Goal: Feedback & Contribution: Leave review/rating

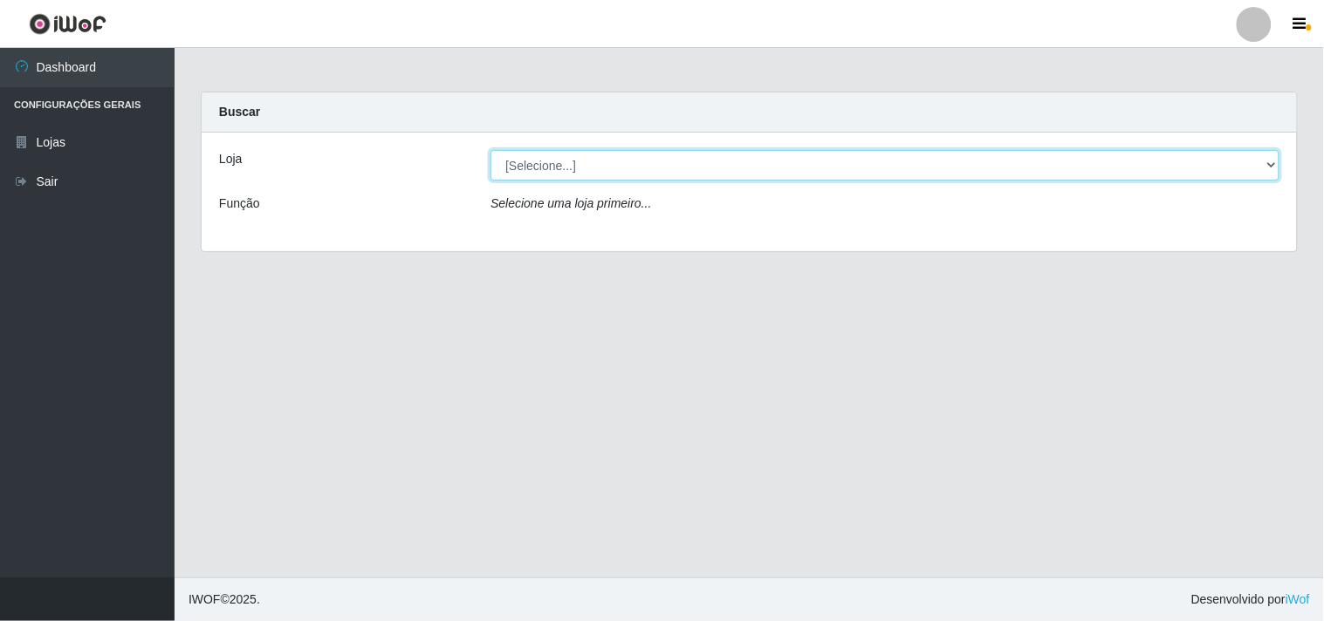
click at [716, 161] on select "[Selecione...] Hiper Queiroz - [GEOGRAPHIC_DATA]" at bounding box center [884, 165] width 789 height 31
select select "514"
click at [490, 150] on select "[Selecione...] Hiper Queiroz - [GEOGRAPHIC_DATA]" at bounding box center [884, 165] width 789 height 31
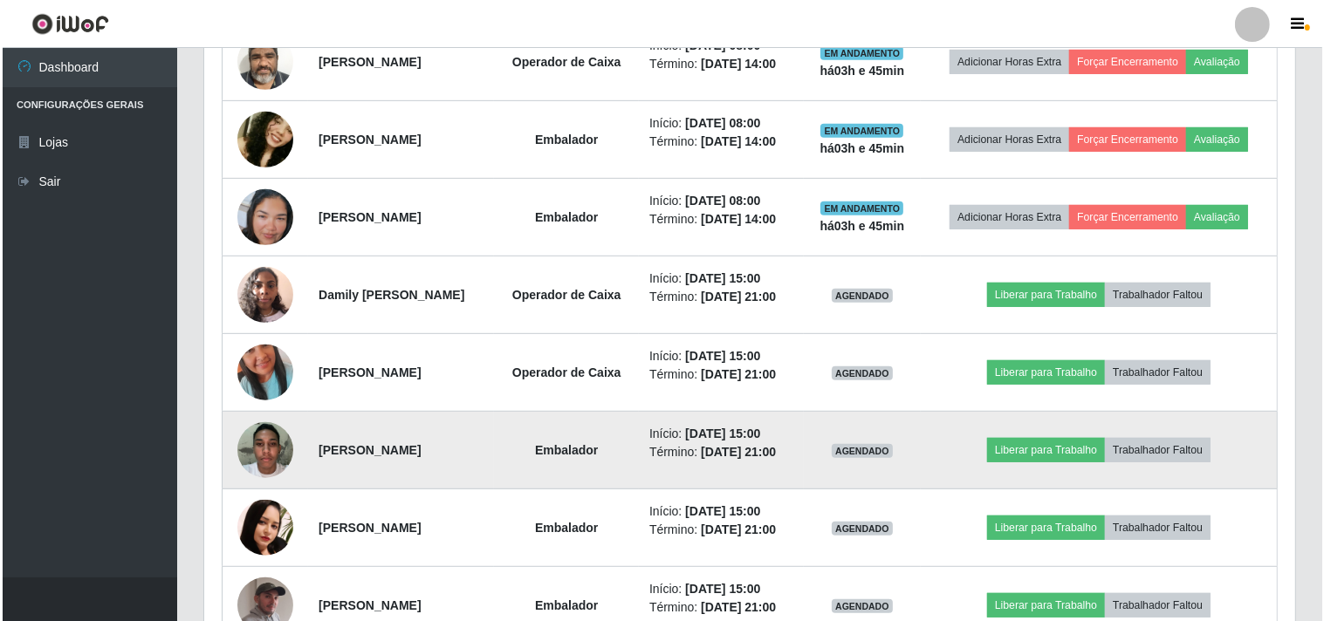
scroll to position [775, 0]
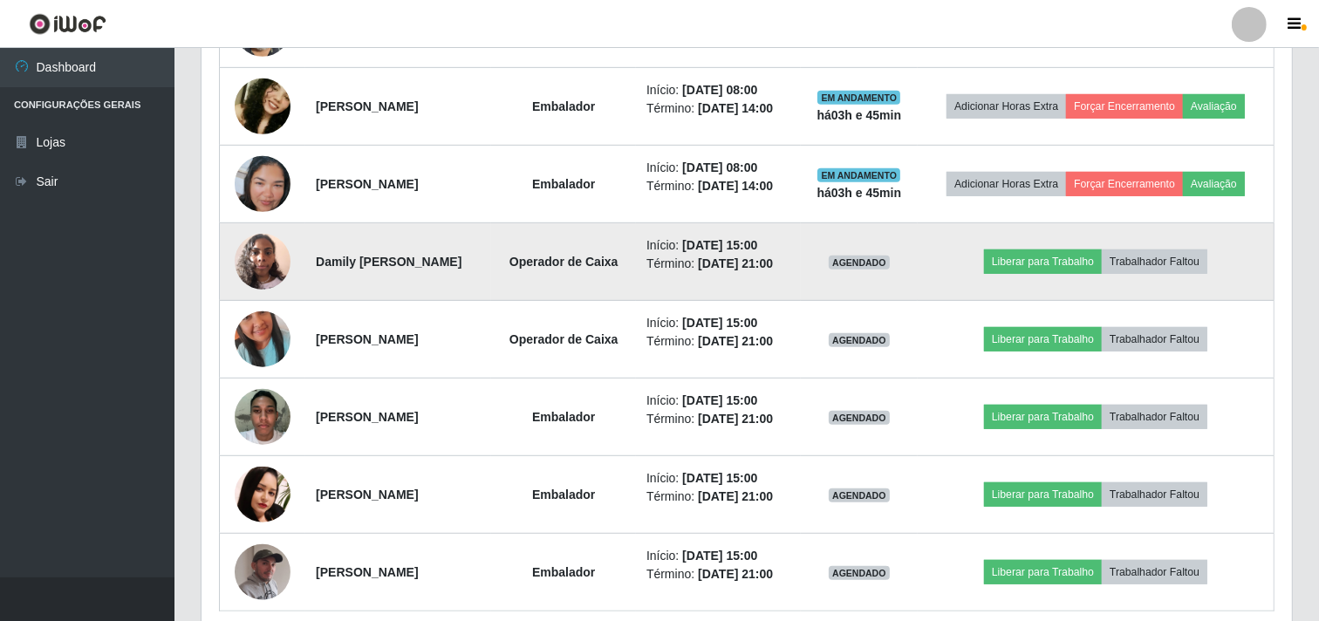
click at [264, 266] on img at bounding box center [263, 261] width 56 height 74
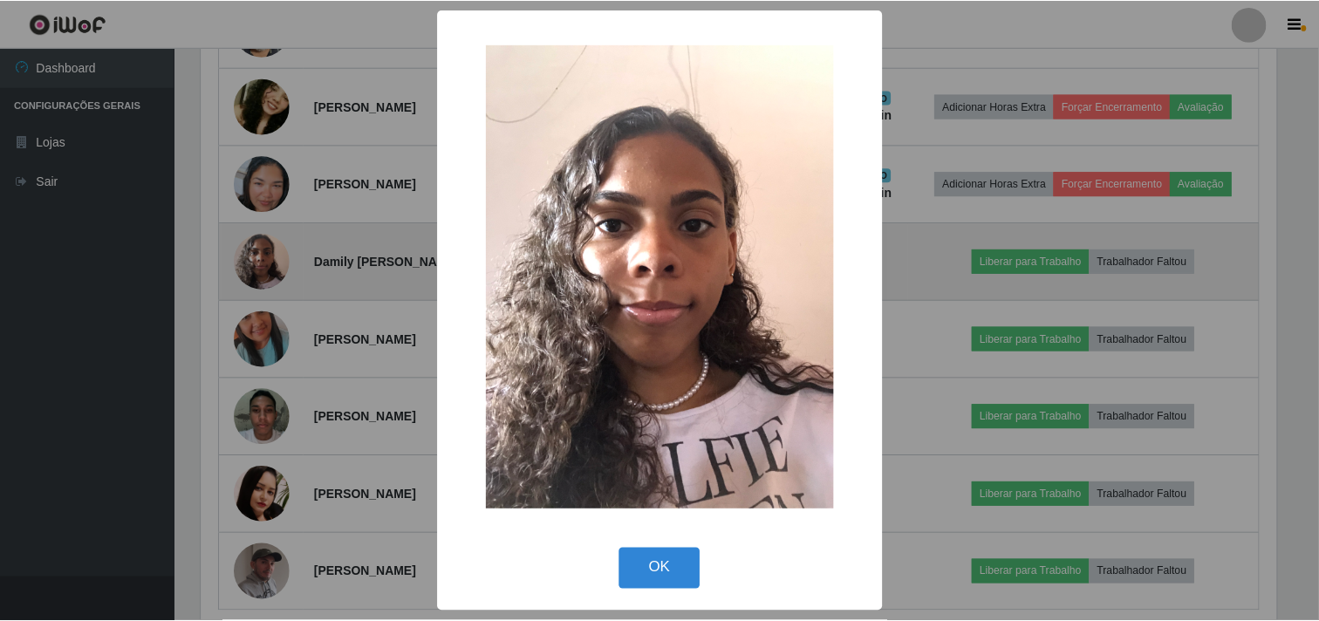
scroll to position [361, 1079]
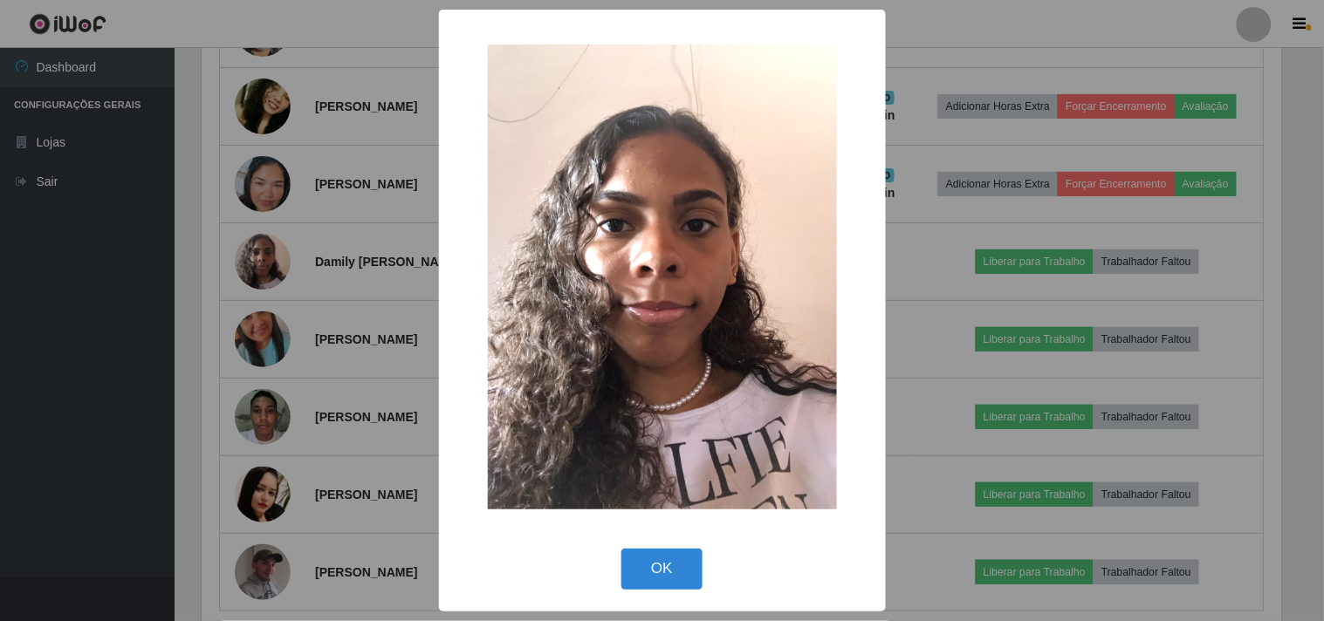
click at [283, 308] on div "× OK Cancel" at bounding box center [662, 310] width 1324 height 621
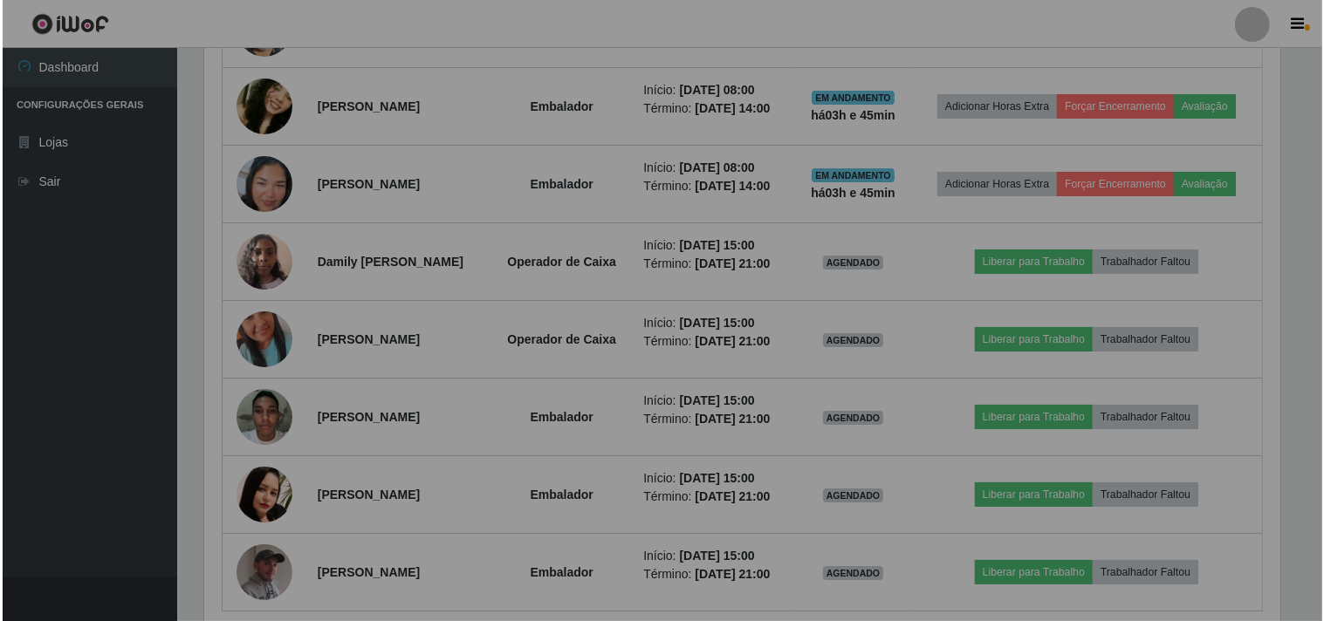
scroll to position [361, 1091]
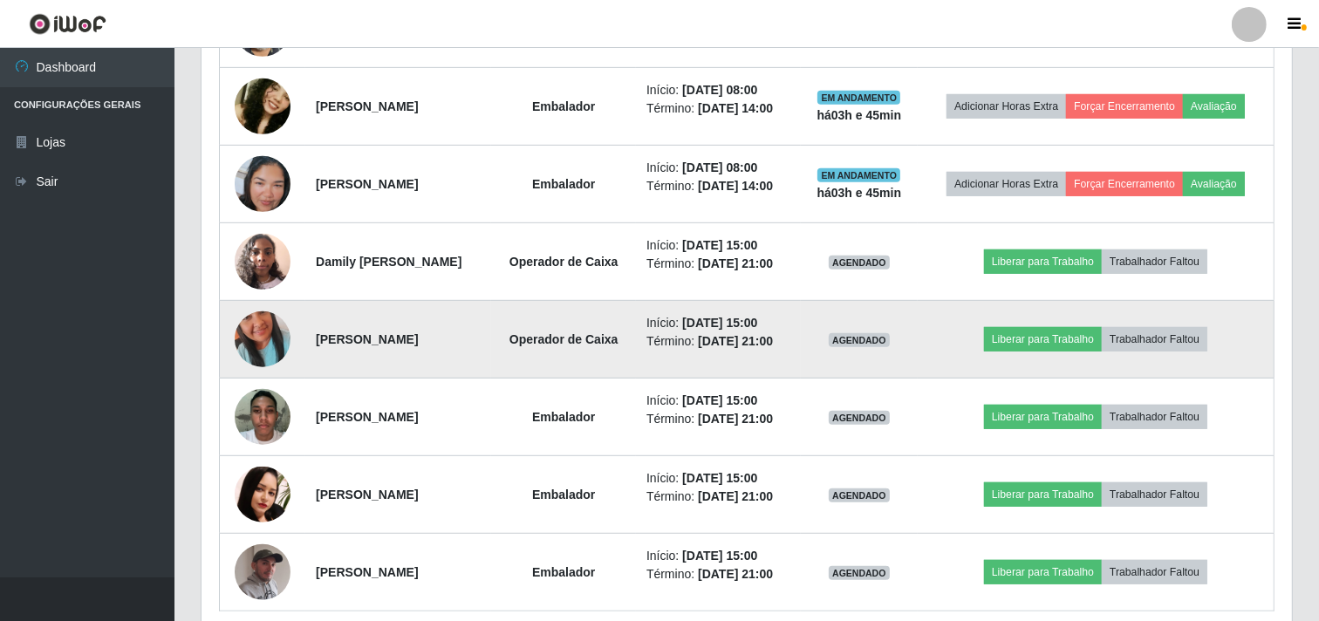
click at [256, 350] on img at bounding box center [263, 339] width 56 height 99
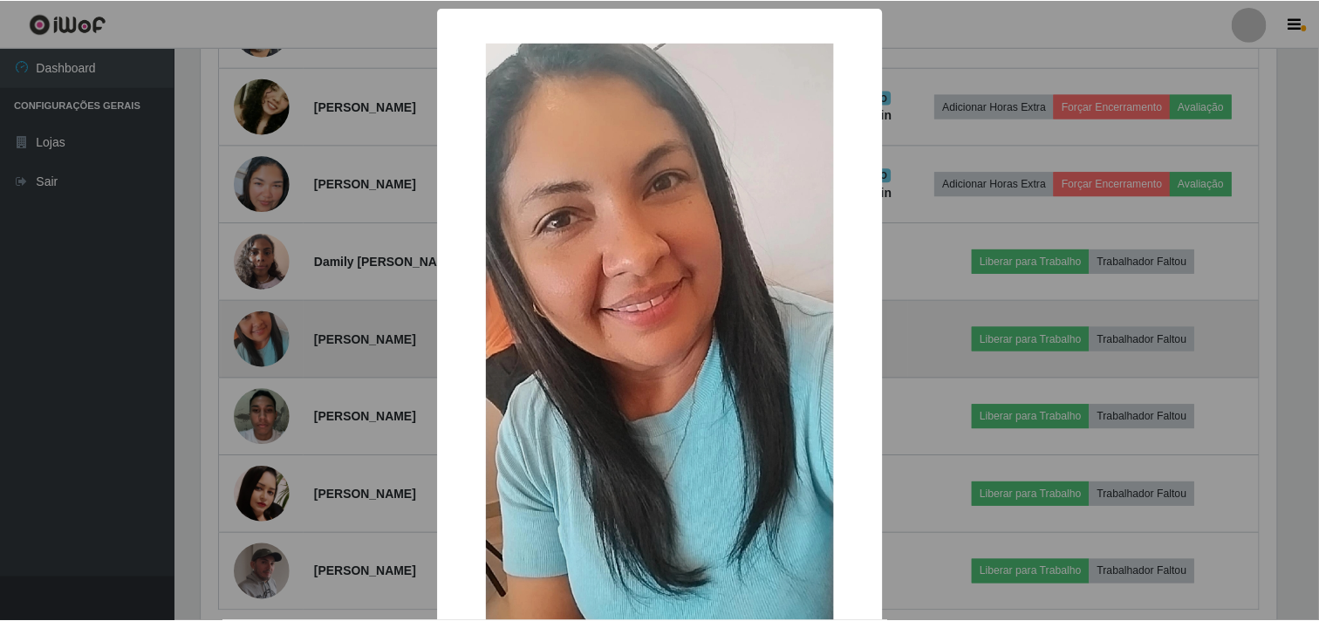
scroll to position [361, 1079]
click at [256, 350] on div "× OK Cancel" at bounding box center [662, 310] width 1324 height 621
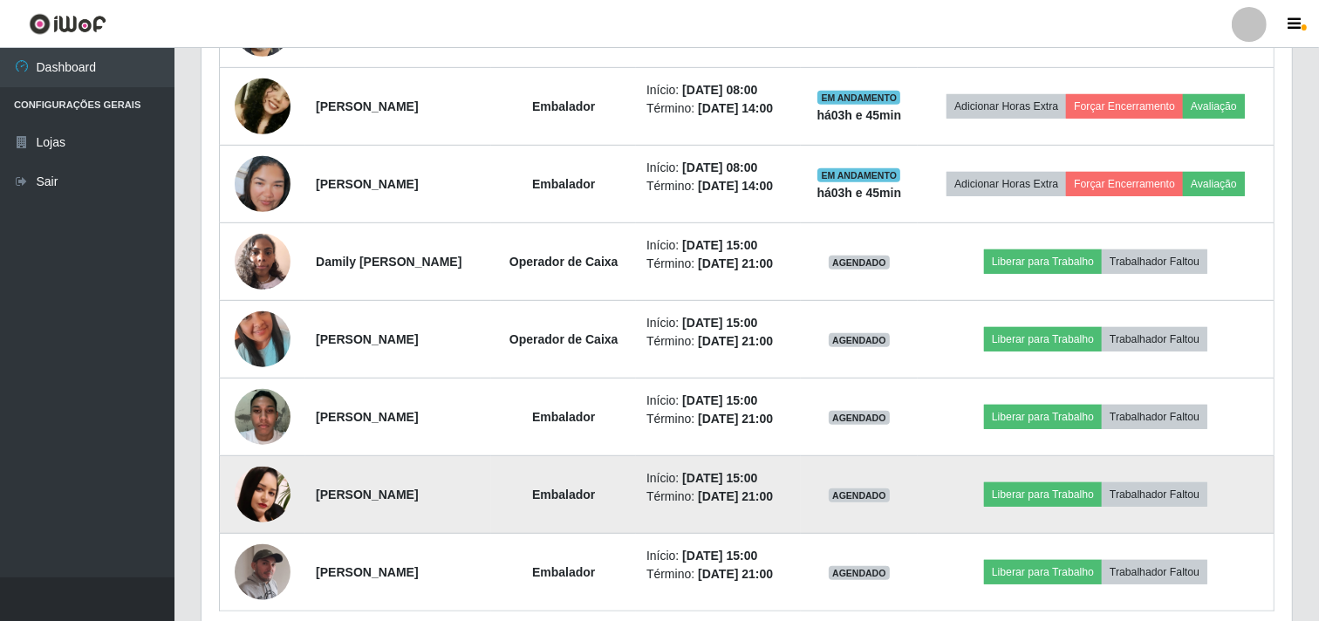
scroll to position [849, 0]
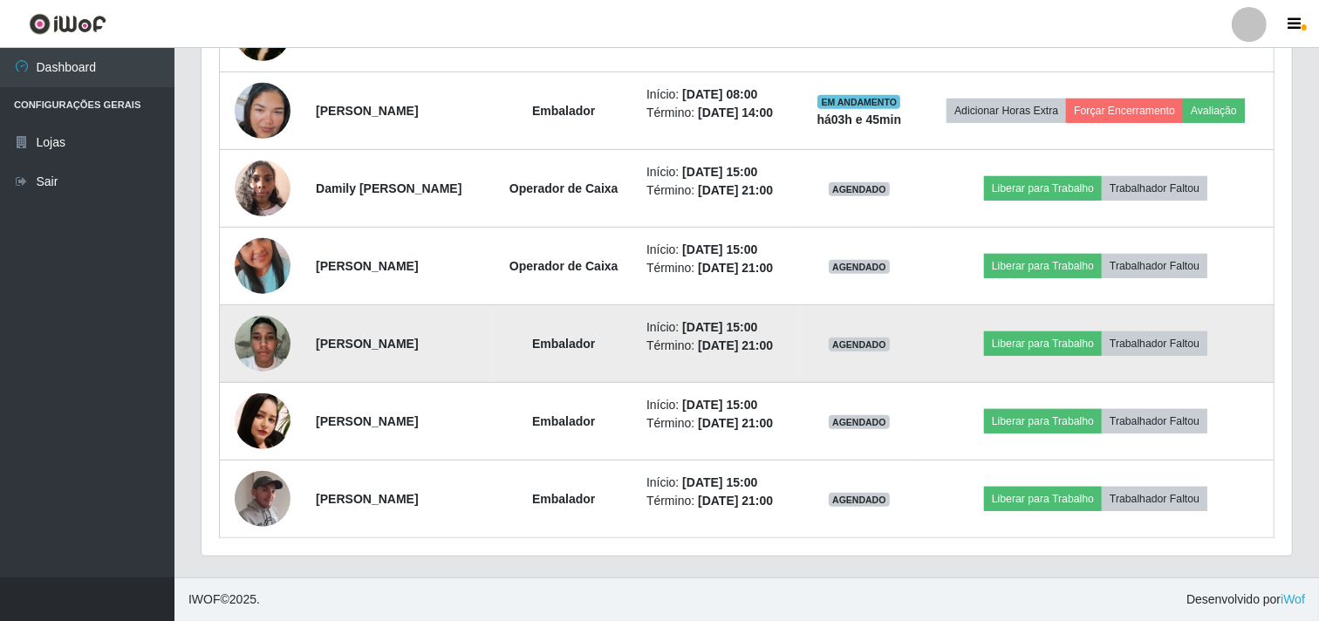
click at [257, 337] on img at bounding box center [263, 343] width 56 height 74
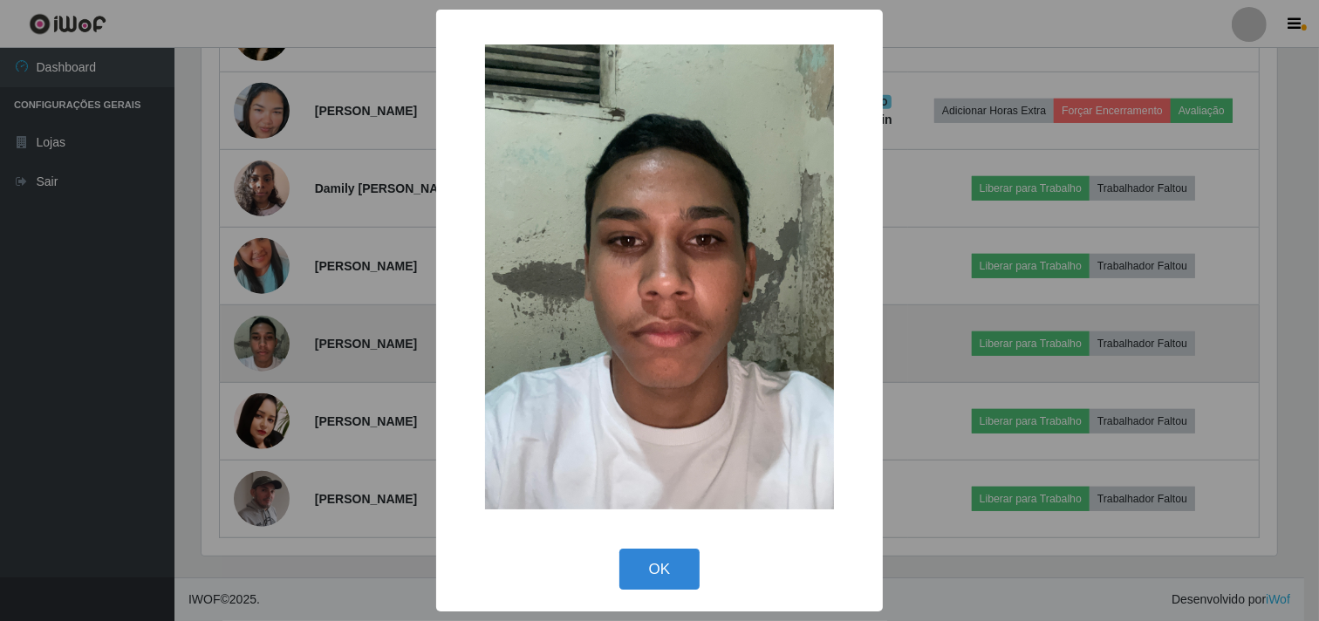
scroll to position [361, 1079]
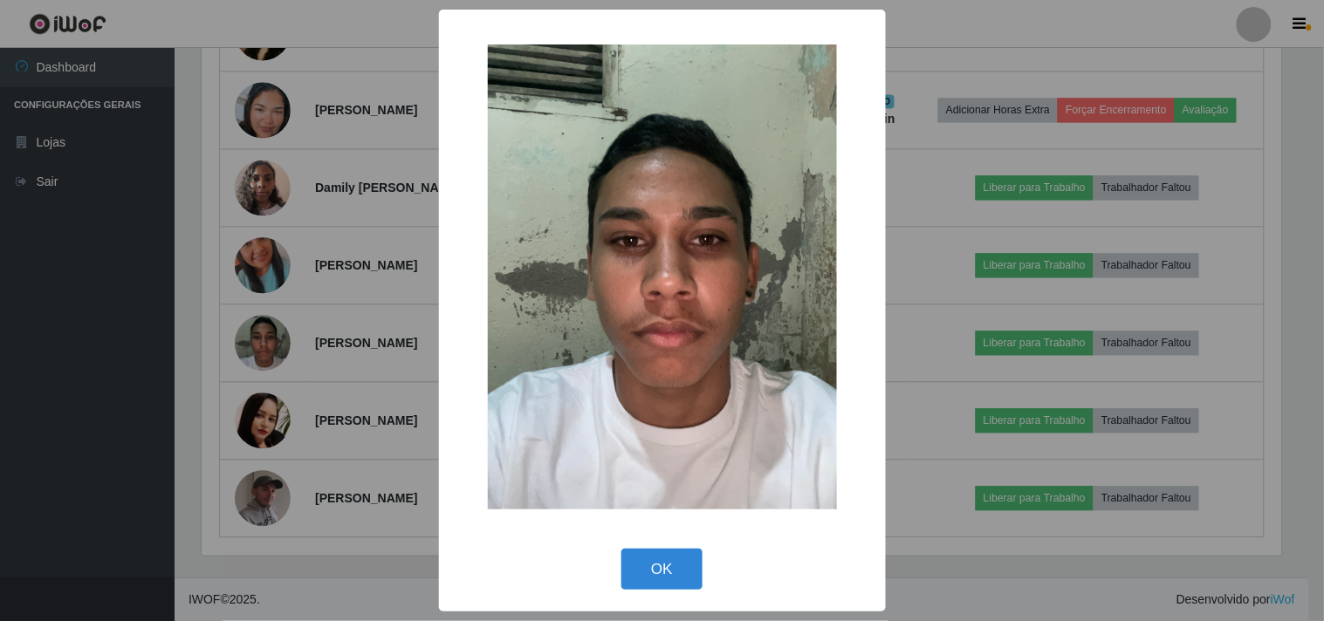
click at [267, 365] on div "× OK Cancel" at bounding box center [662, 310] width 1324 height 621
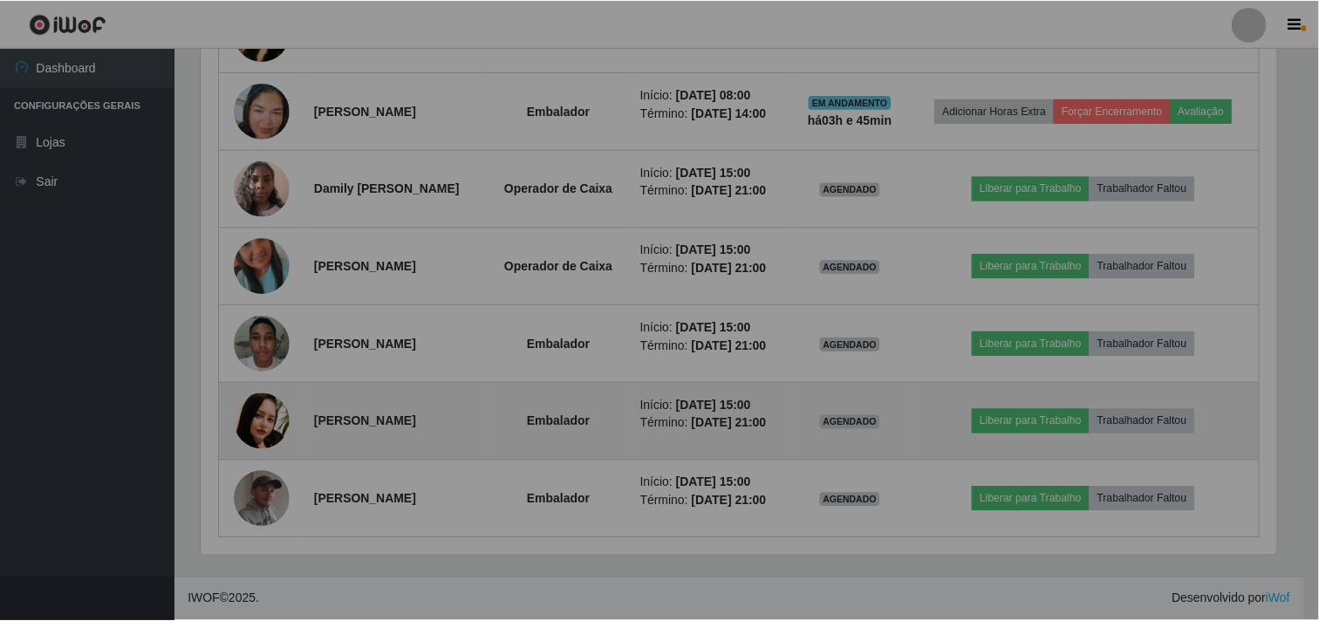
scroll to position [361, 1091]
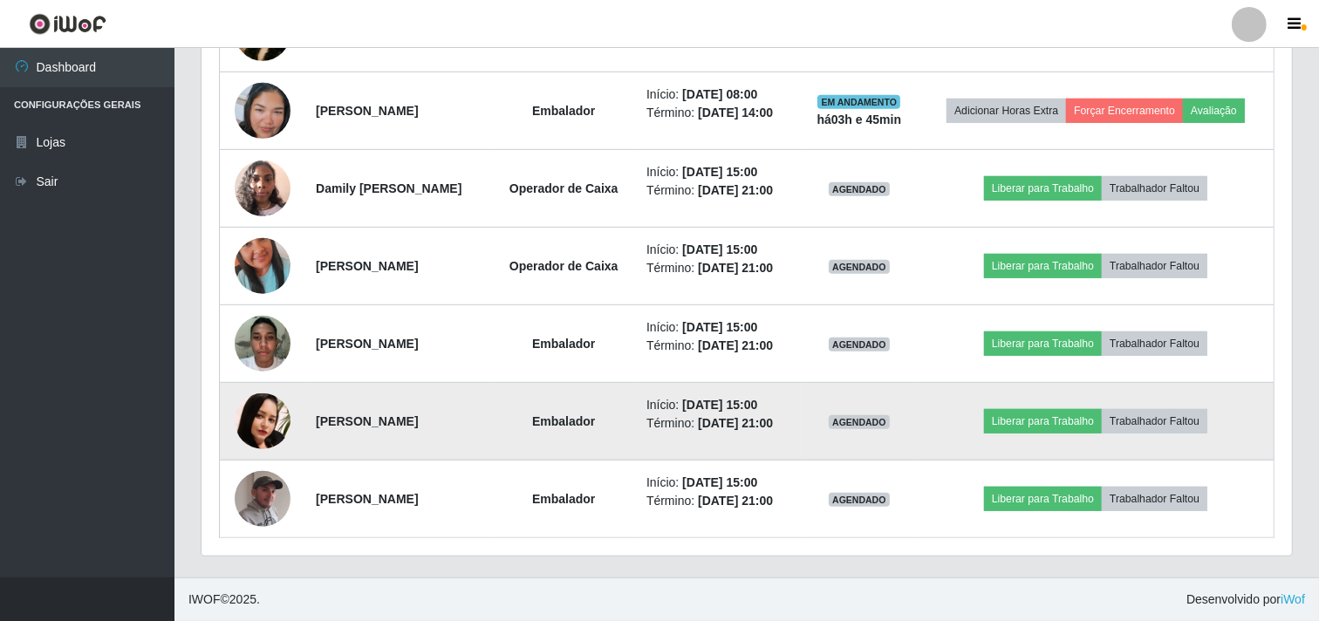
click at [266, 413] on img at bounding box center [263, 422] width 56 height 56
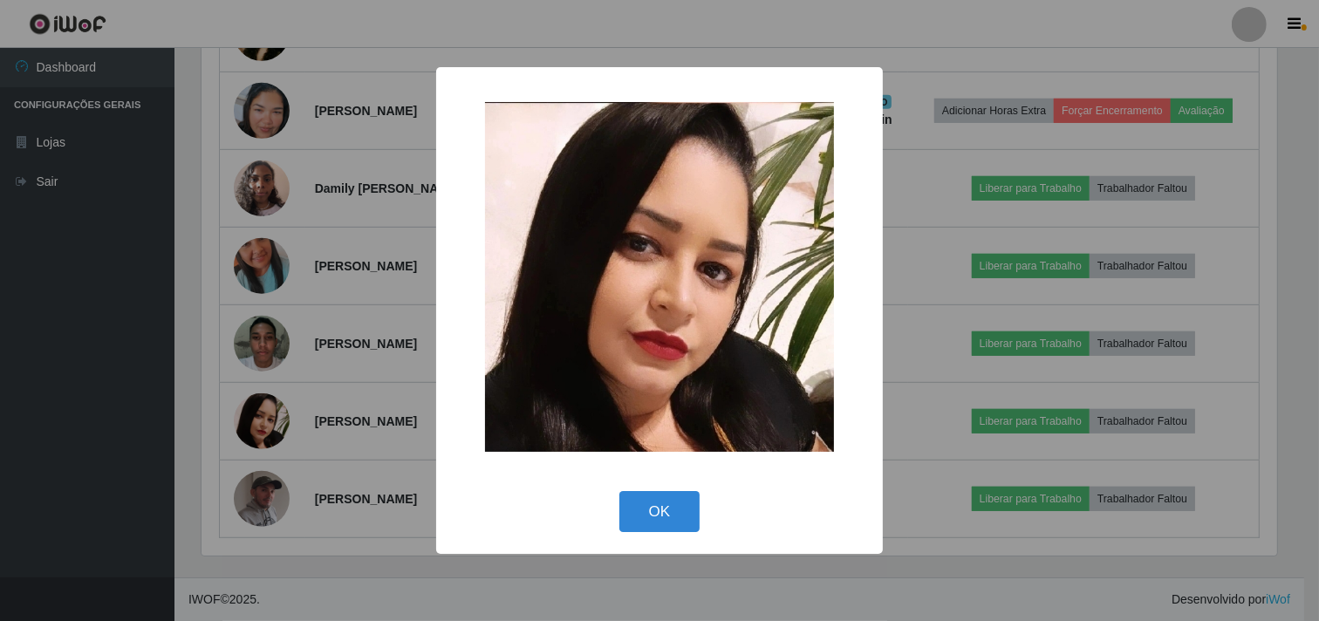
scroll to position [361, 1079]
click at [330, 419] on div "× OK Cancel" at bounding box center [662, 310] width 1324 height 621
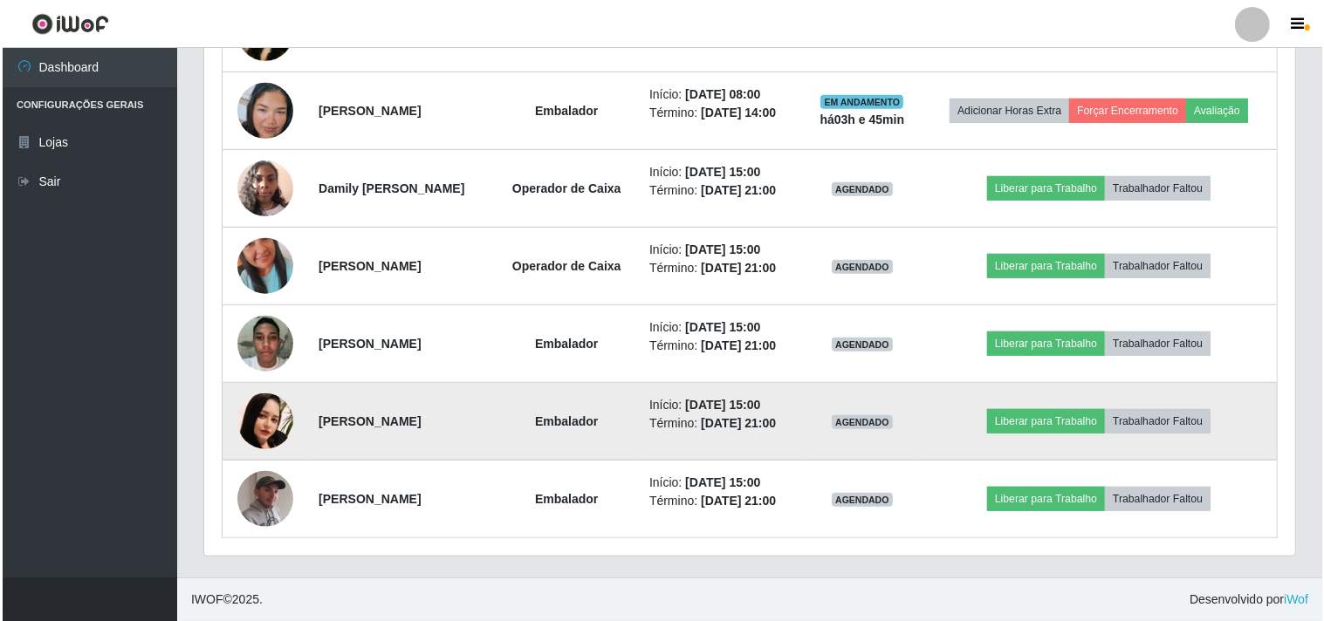
scroll to position [361, 1091]
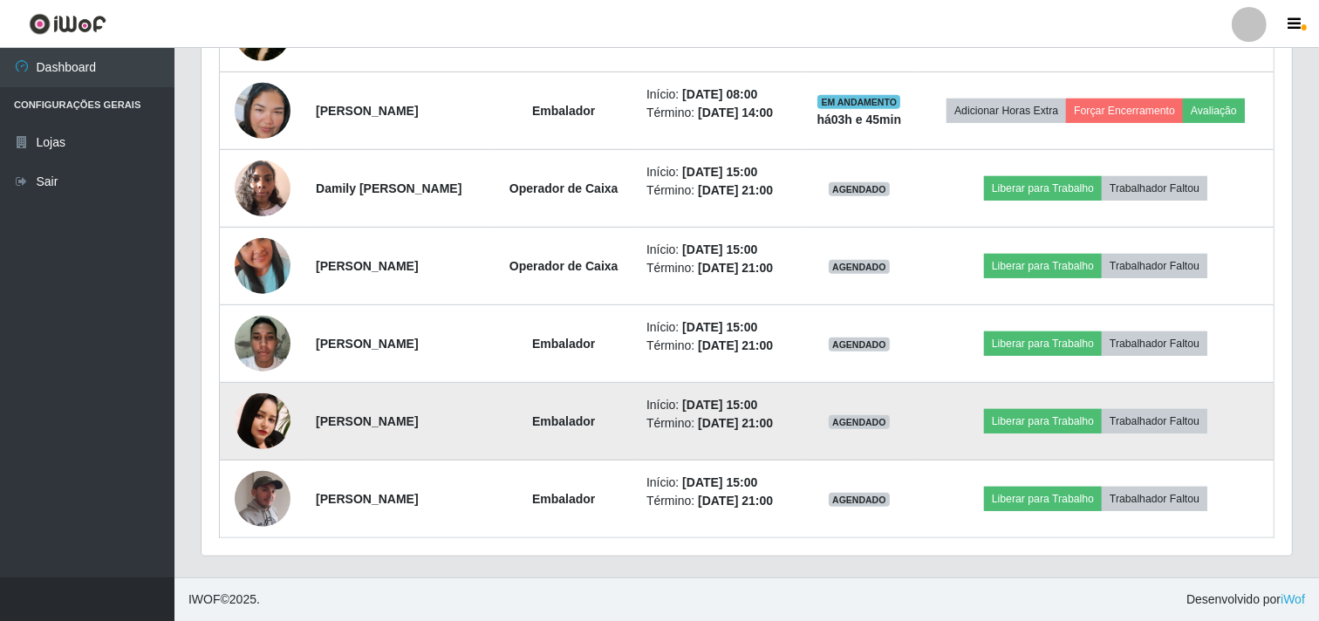
click at [263, 417] on img at bounding box center [263, 422] width 56 height 56
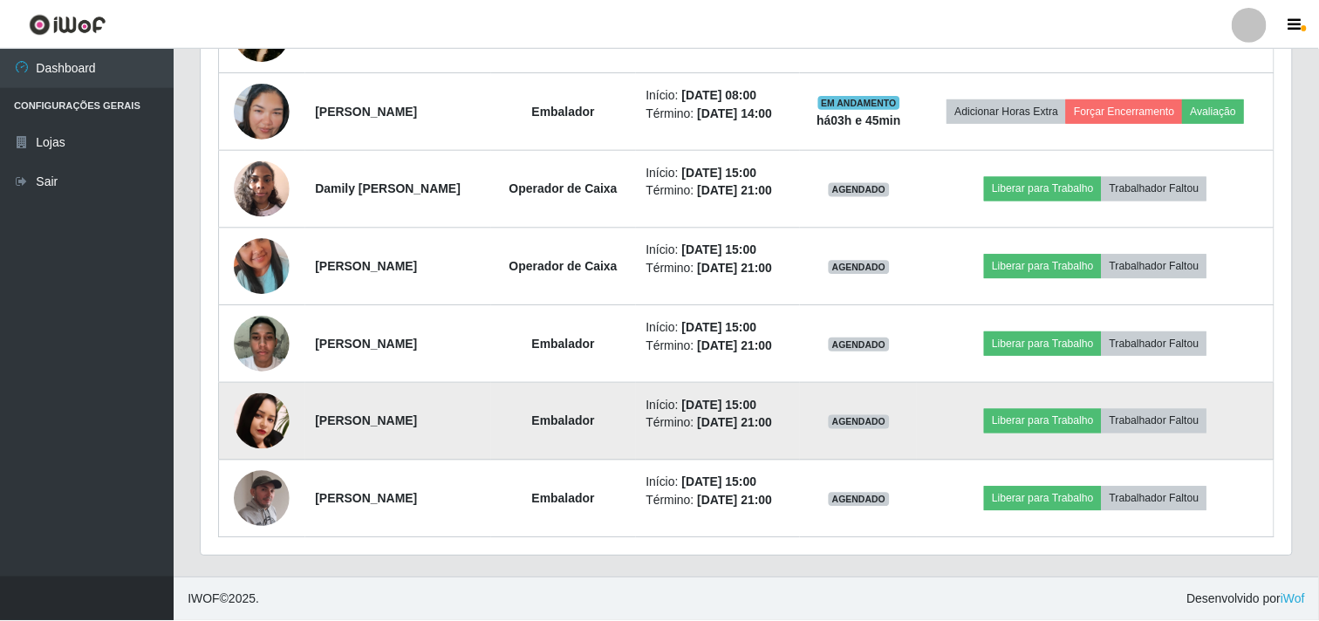
scroll to position [361, 1079]
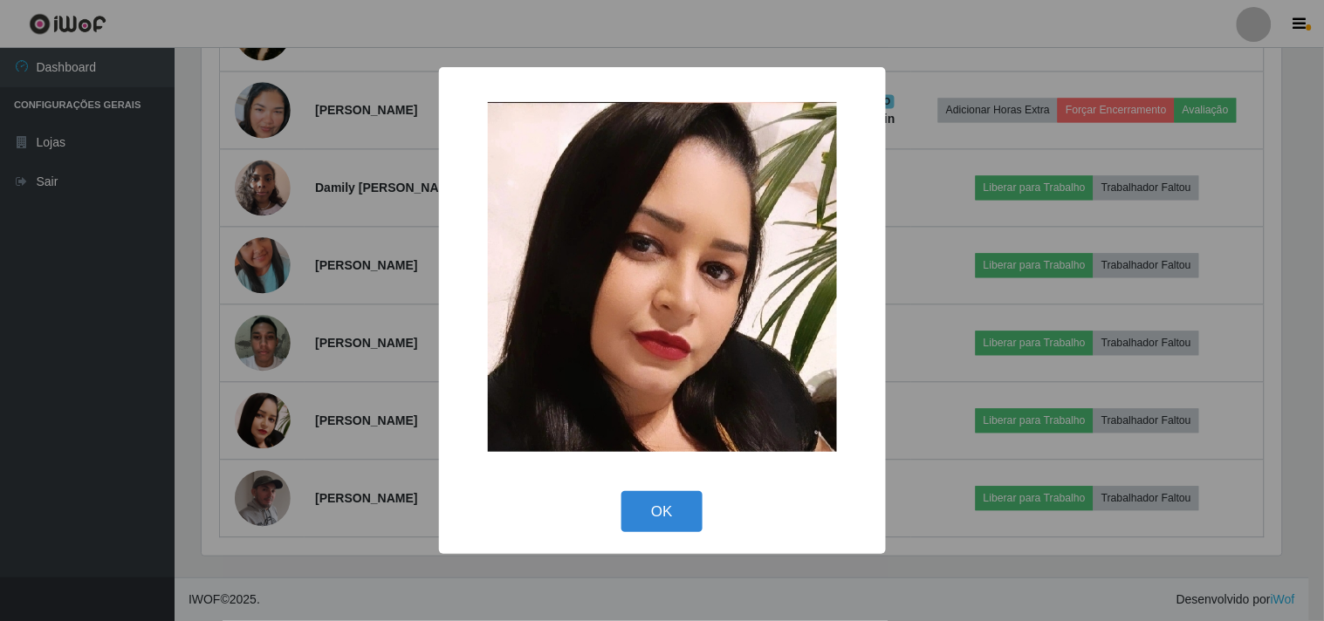
click at [274, 423] on div "× OK Cancel" at bounding box center [662, 310] width 1324 height 621
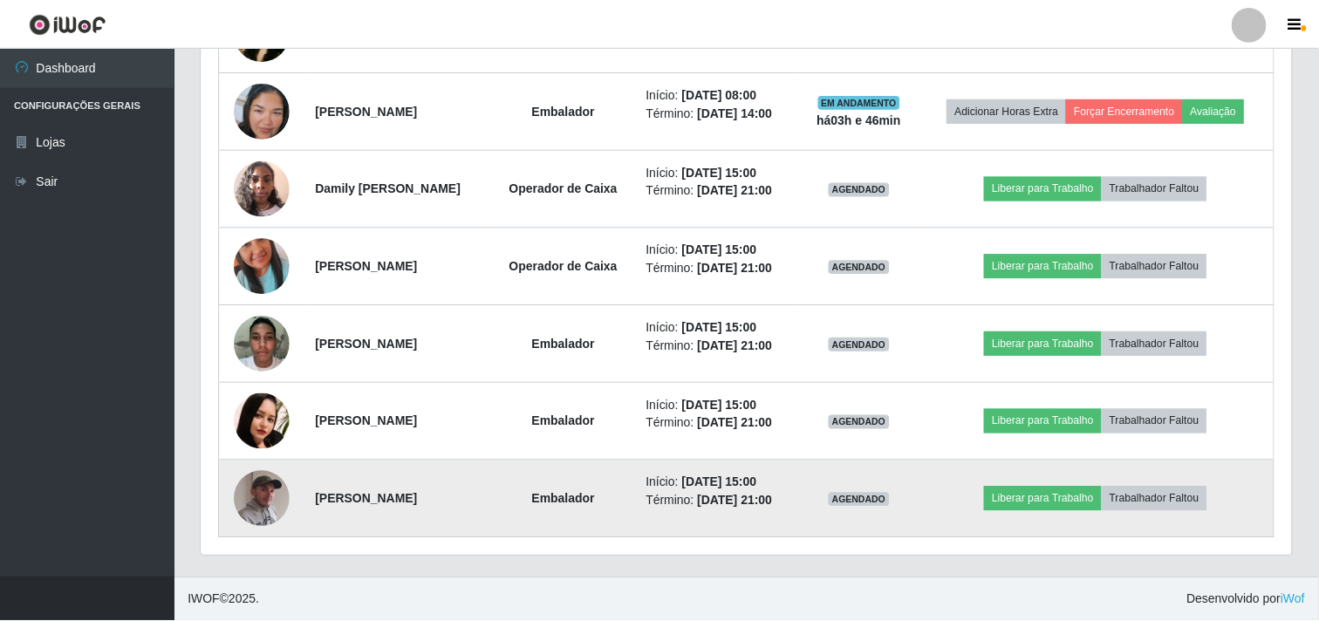
scroll to position [361, 1091]
click at [269, 499] on img at bounding box center [263, 499] width 56 height 70
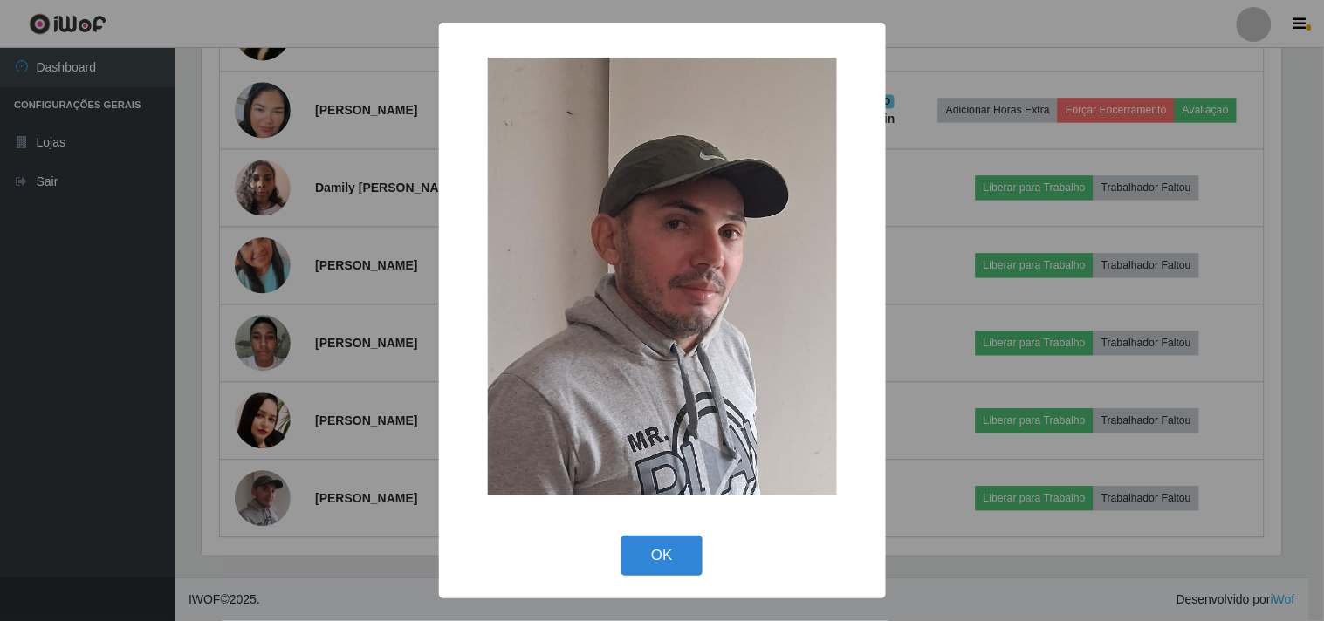
click at [276, 480] on div "× OK Cancel" at bounding box center [662, 310] width 1324 height 621
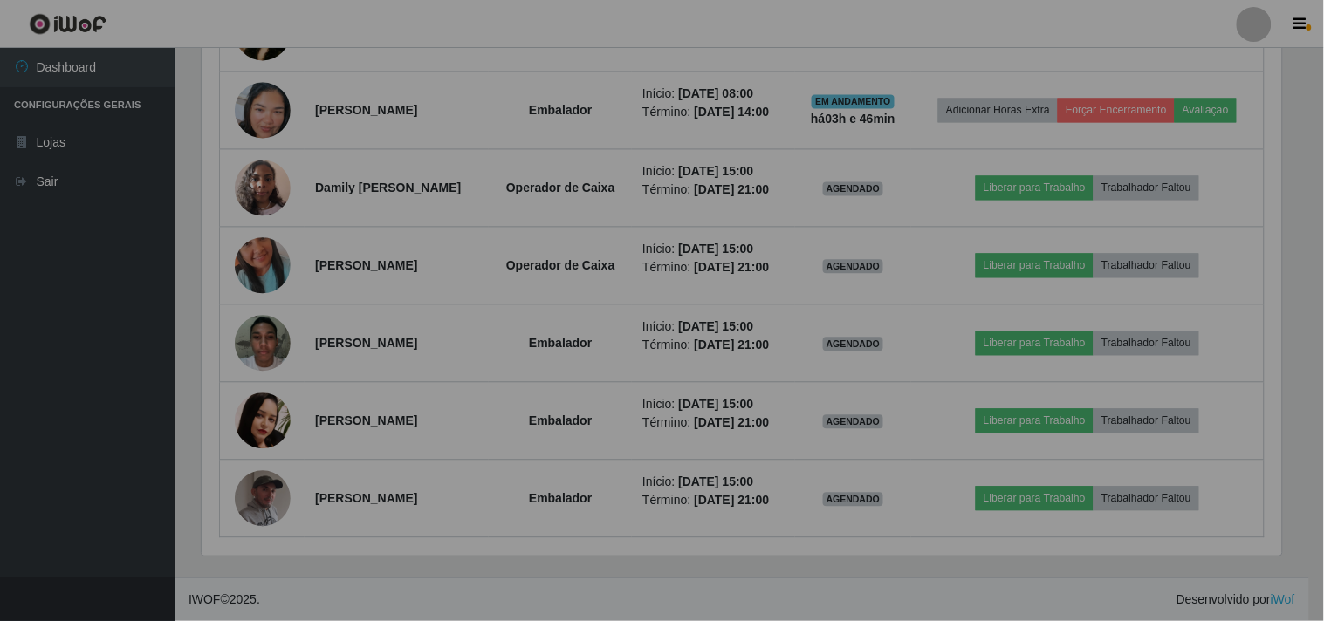
scroll to position [361, 1091]
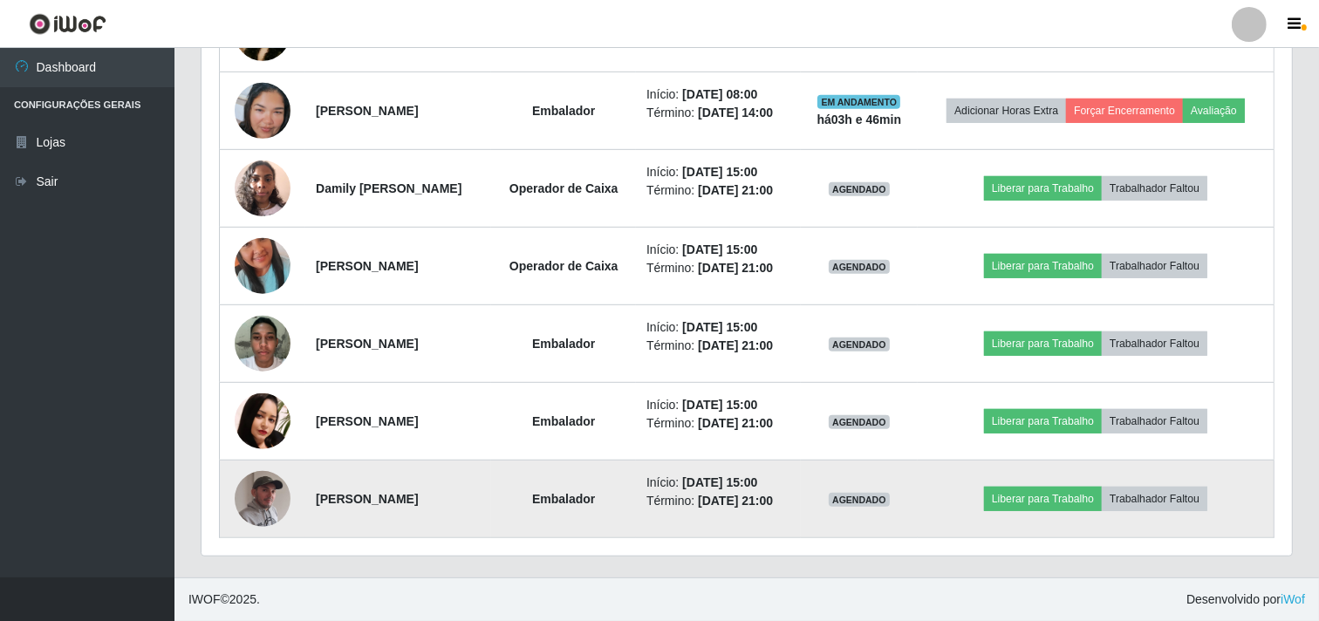
click at [262, 484] on img at bounding box center [263, 499] width 56 height 70
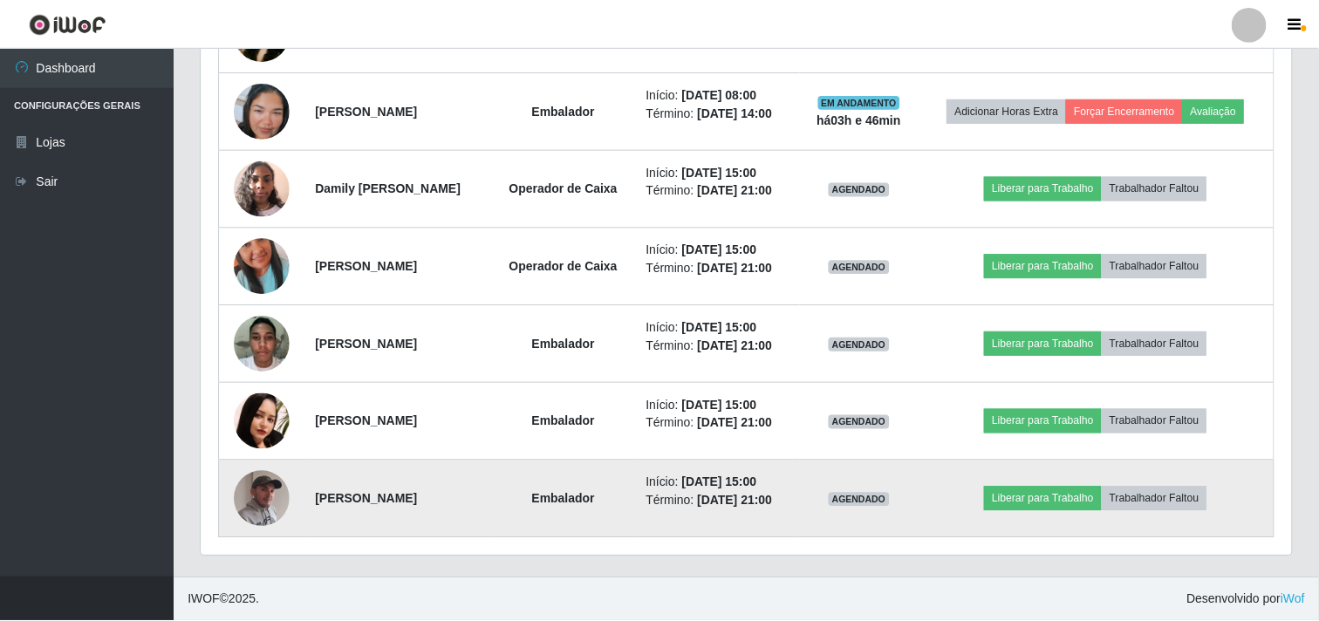
scroll to position [361, 1079]
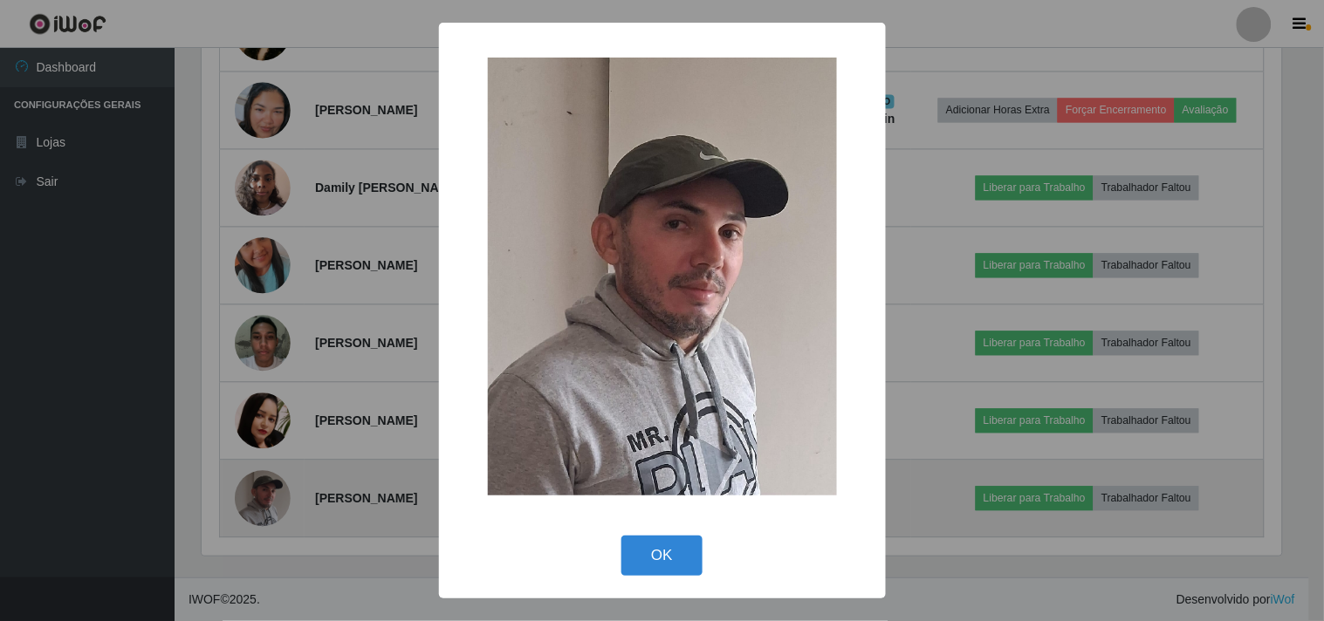
click at [262, 484] on div "× OK Cancel" at bounding box center [662, 310] width 1324 height 621
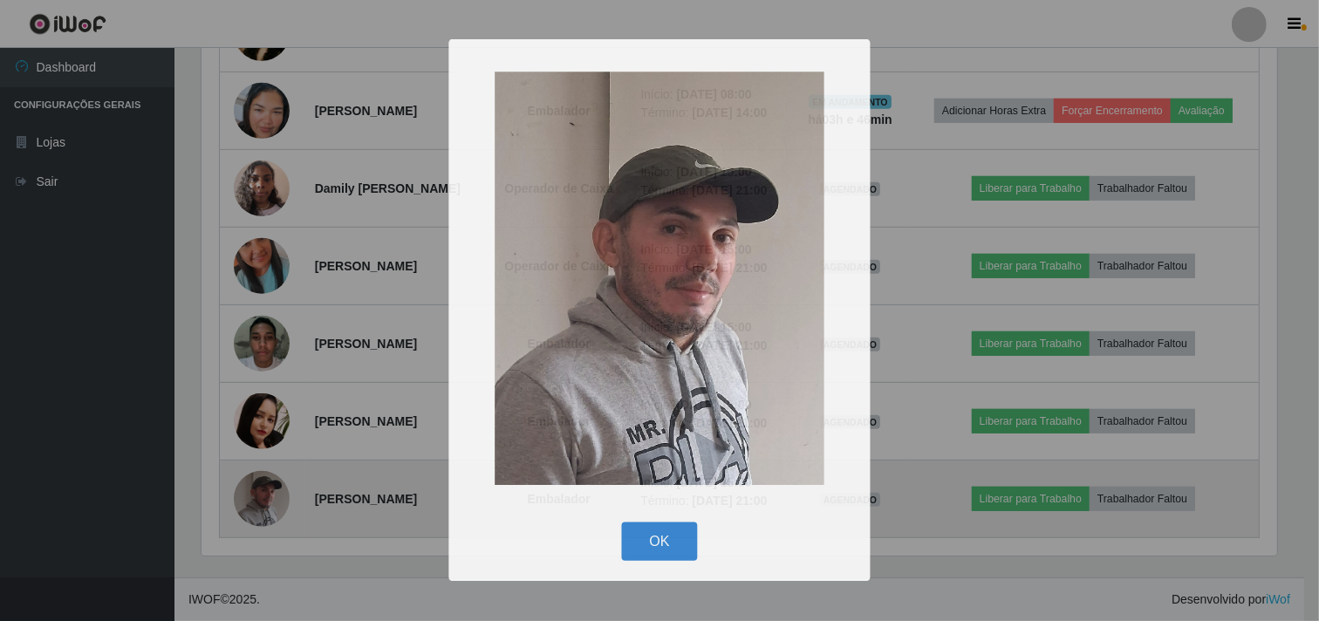
scroll to position [0, 0]
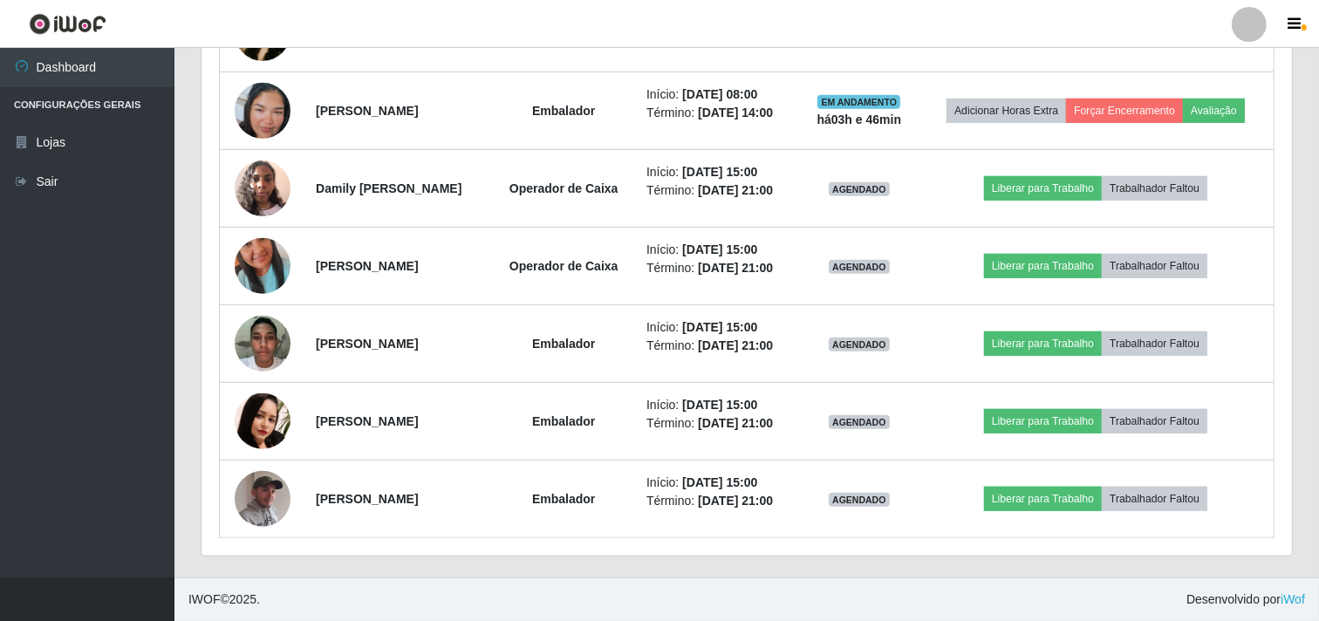
click at [625, 33] on header "Perfil Alterar Senha Sair" at bounding box center [659, 24] width 1319 height 48
click at [594, 31] on header "Perfil Alterar Senha Sair" at bounding box center [659, 24] width 1319 height 48
click at [198, 377] on div "Hoje 1 dia 3 dias 1 Semana Não encerrados Trabalhador Posição Data Status Opçõe…" at bounding box center [747, 196] width 1119 height 763
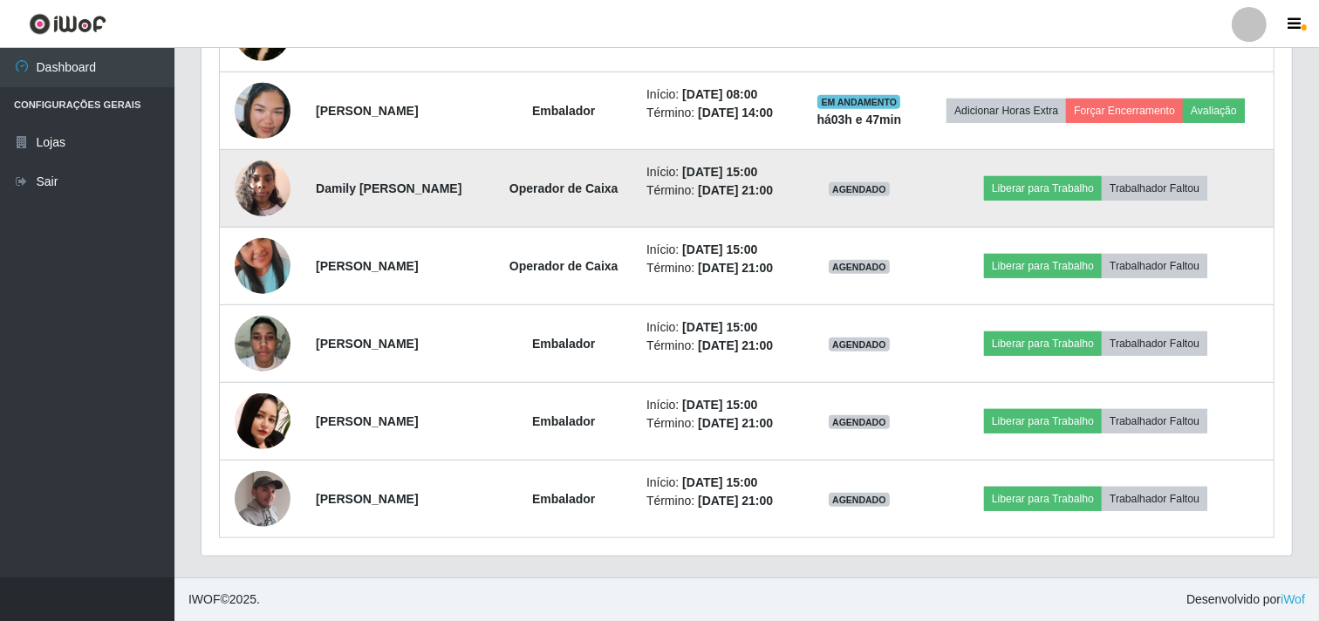
click at [275, 182] on img at bounding box center [263, 188] width 56 height 74
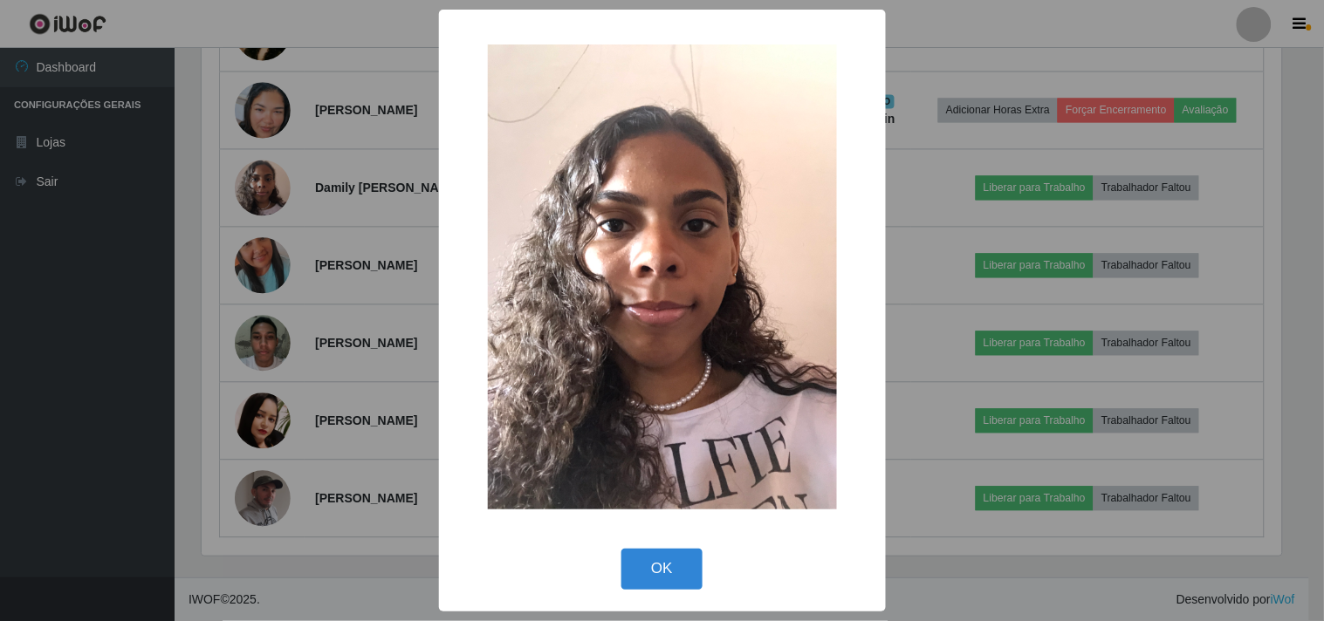
click at [241, 192] on div "× OK Cancel" at bounding box center [662, 310] width 1324 height 621
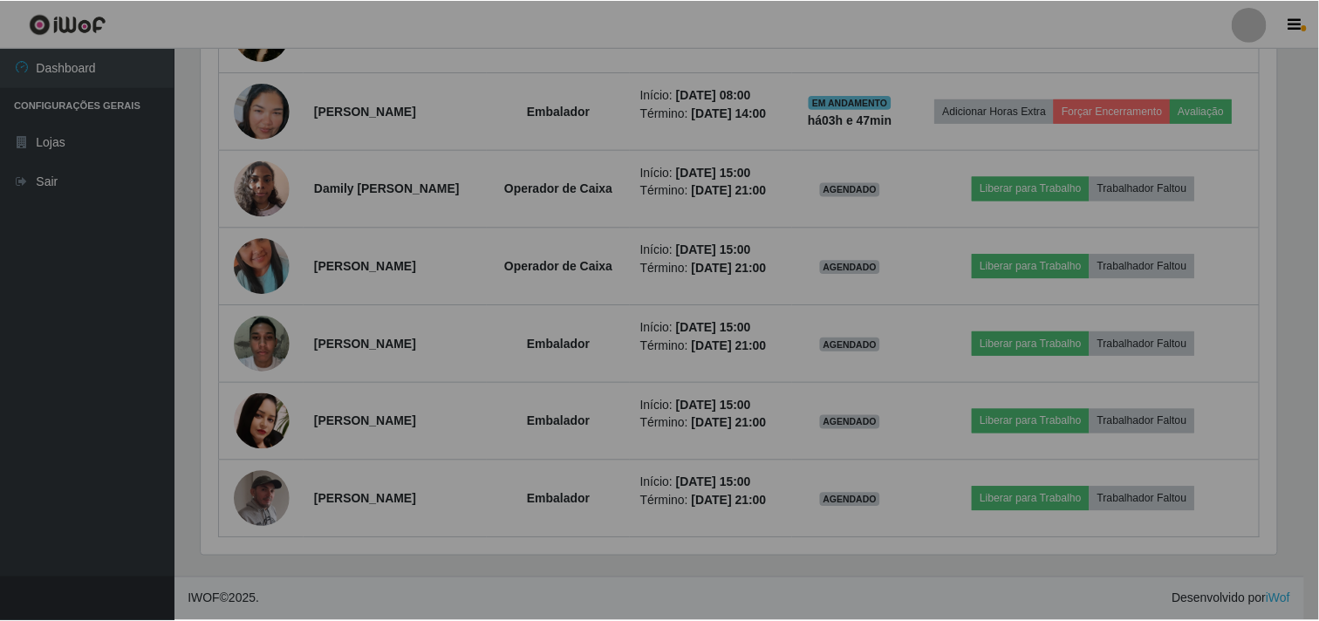
scroll to position [361, 1091]
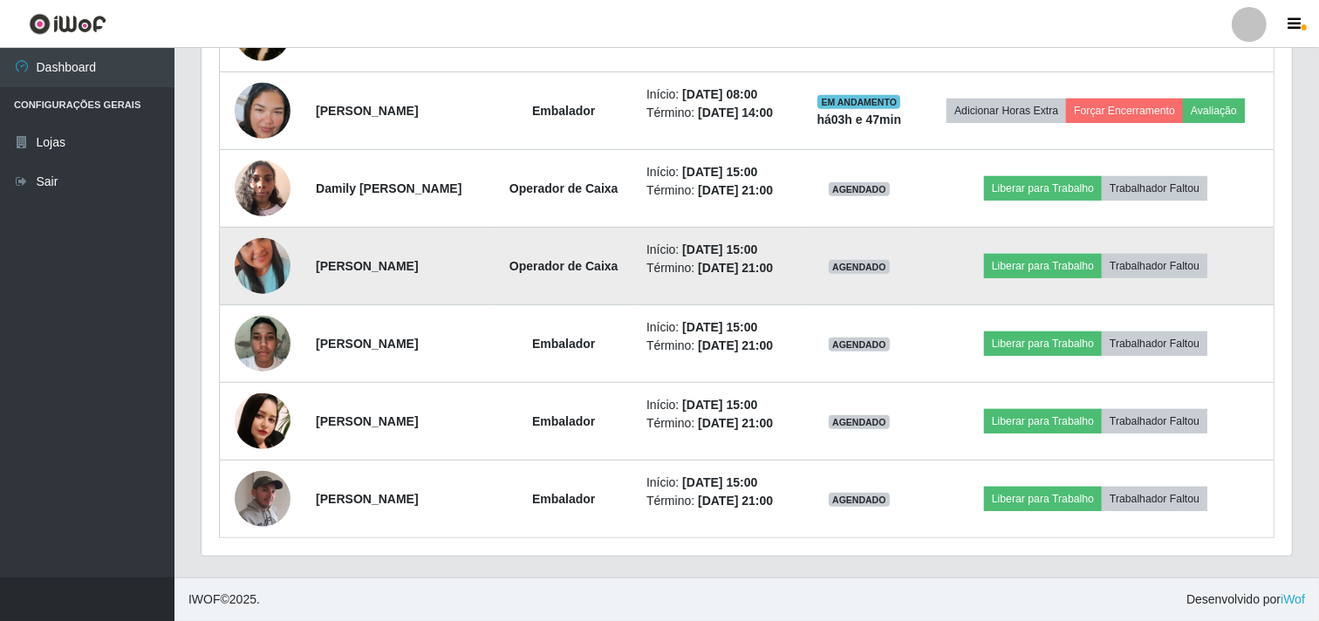
click at [256, 266] on img at bounding box center [263, 265] width 56 height 99
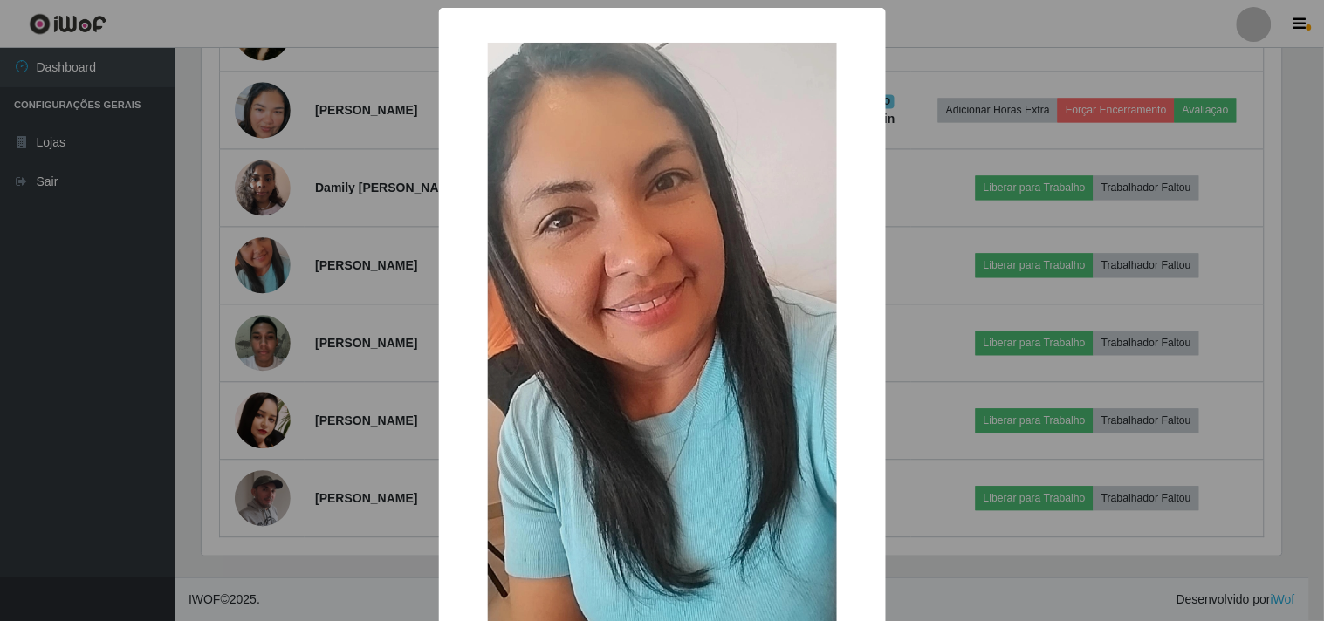
click at [257, 224] on div "× OK Cancel" at bounding box center [662, 310] width 1324 height 621
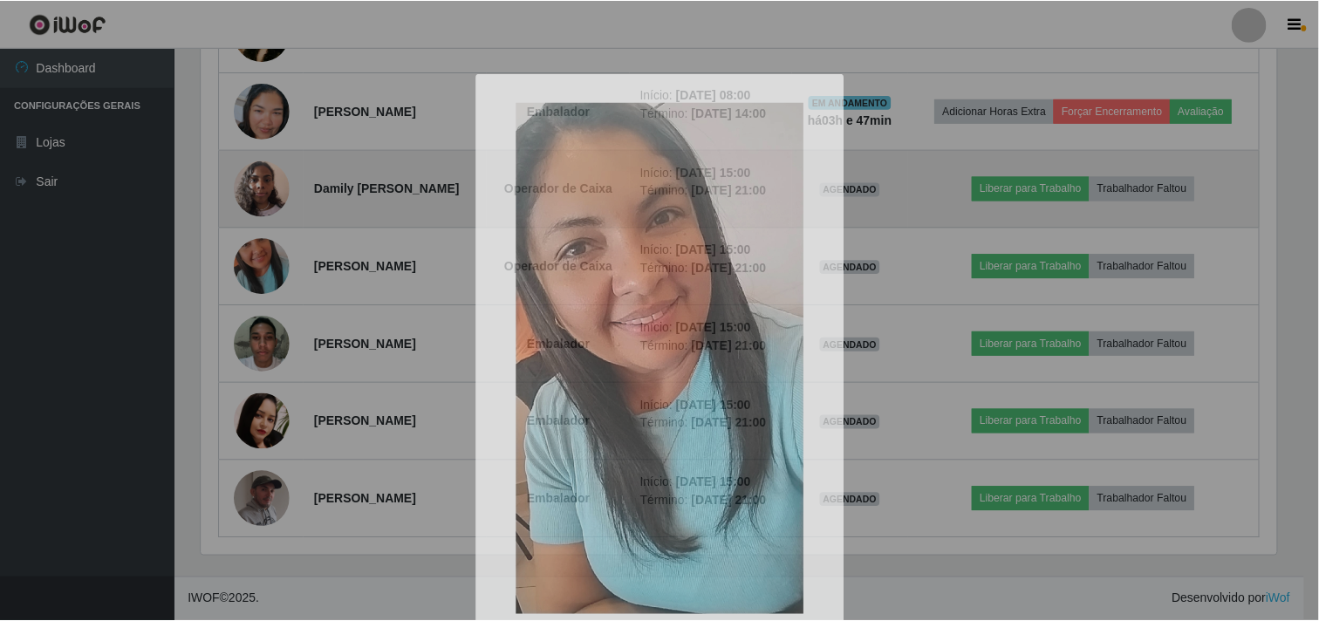
scroll to position [361, 1091]
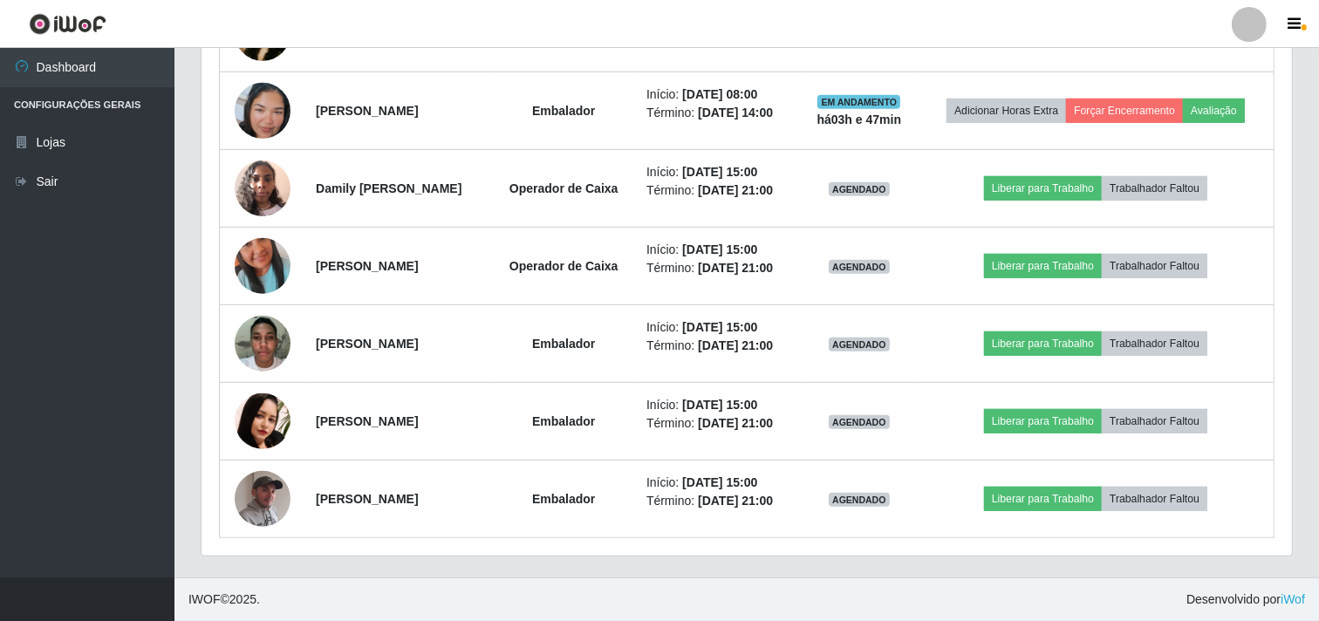
click at [197, 157] on div "Hoje 1 dia 3 dias 1 Semana Não encerrados Trabalhador Posição Data Status Opçõe…" at bounding box center [747, 196] width 1119 height 763
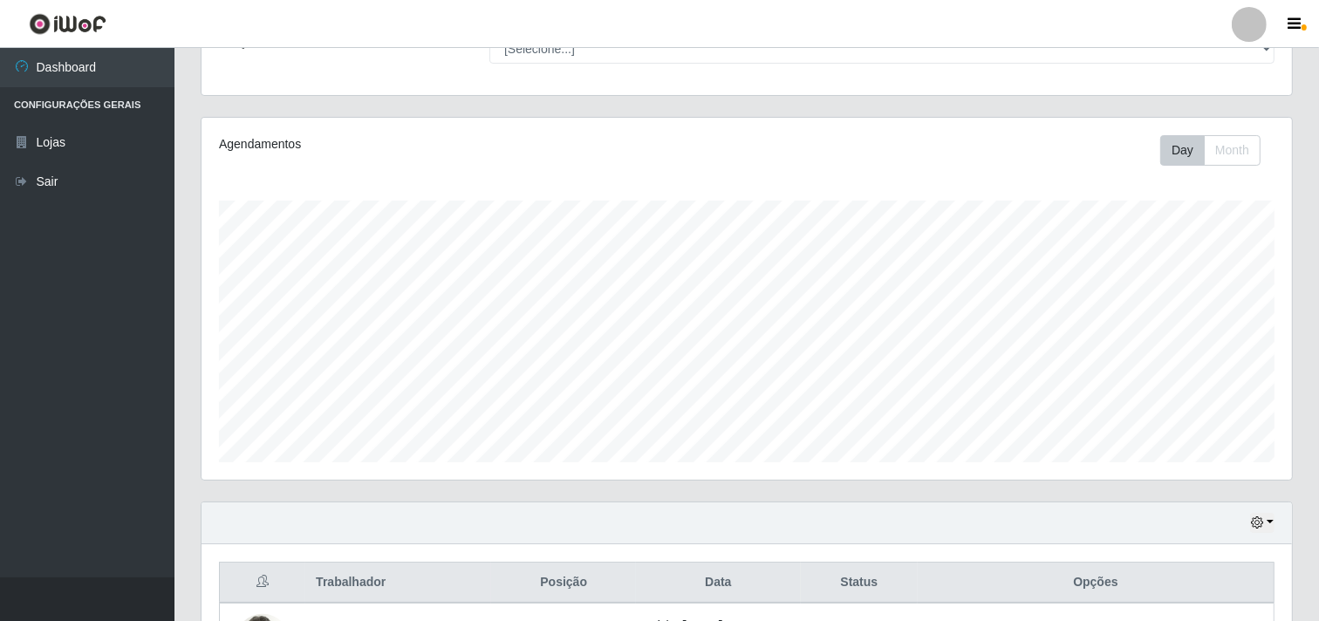
scroll to position [0, 0]
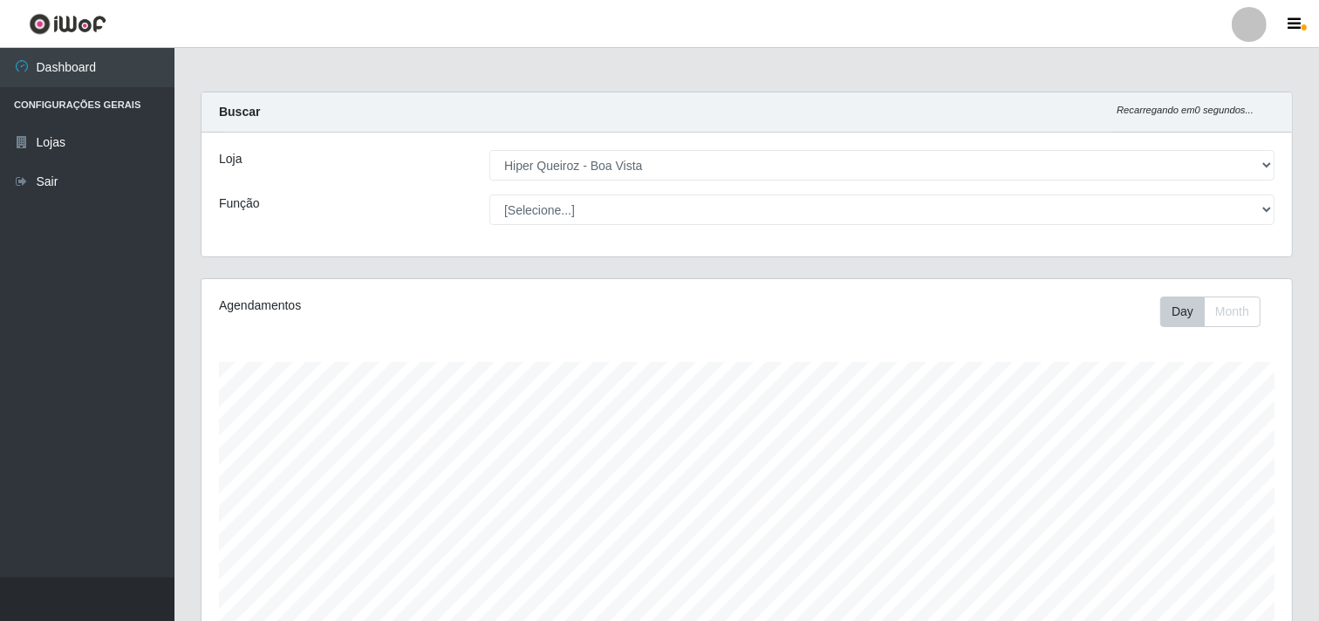
click at [320, 47] on header "Perfil Alterar Senha Sair" at bounding box center [659, 24] width 1319 height 48
click at [410, 29] on header "Perfil Alterar Senha Sair" at bounding box center [659, 24] width 1319 height 48
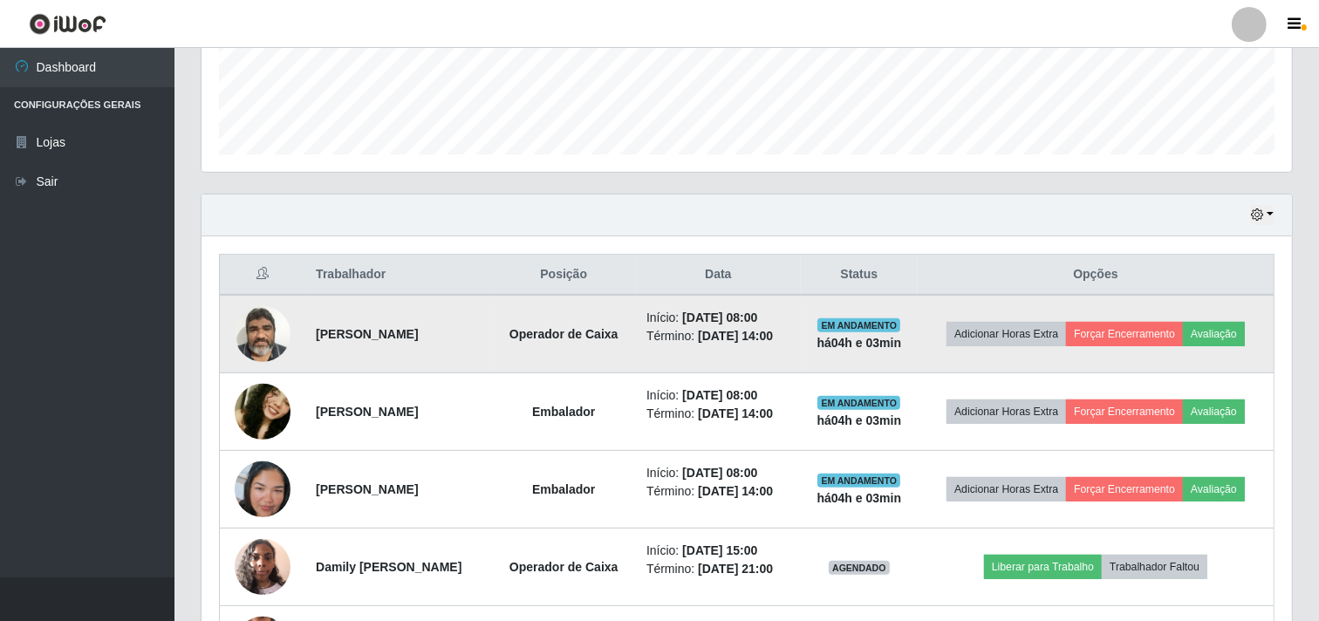
scroll to position [581, 0]
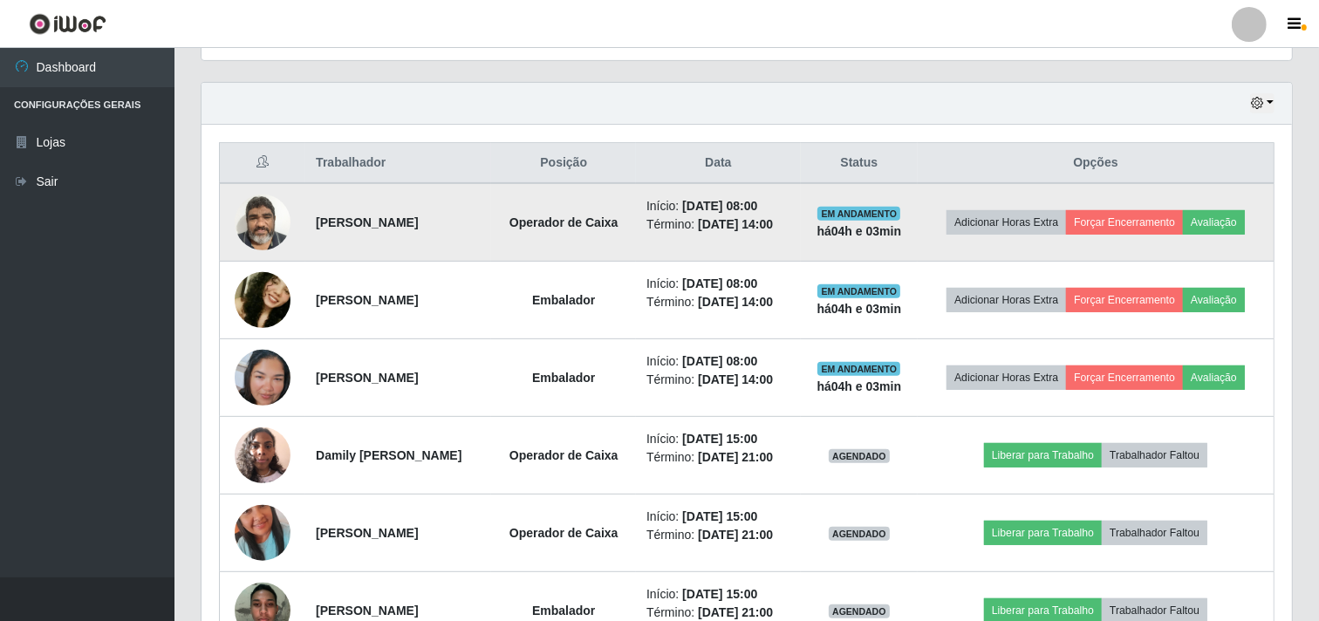
click at [1220, 208] on td "Adicionar Horas Extra Forçar Encerramento Avaliação" at bounding box center [1096, 222] width 356 height 79
click at [1228, 220] on button "Avaliação" at bounding box center [1214, 222] width 62 height 24
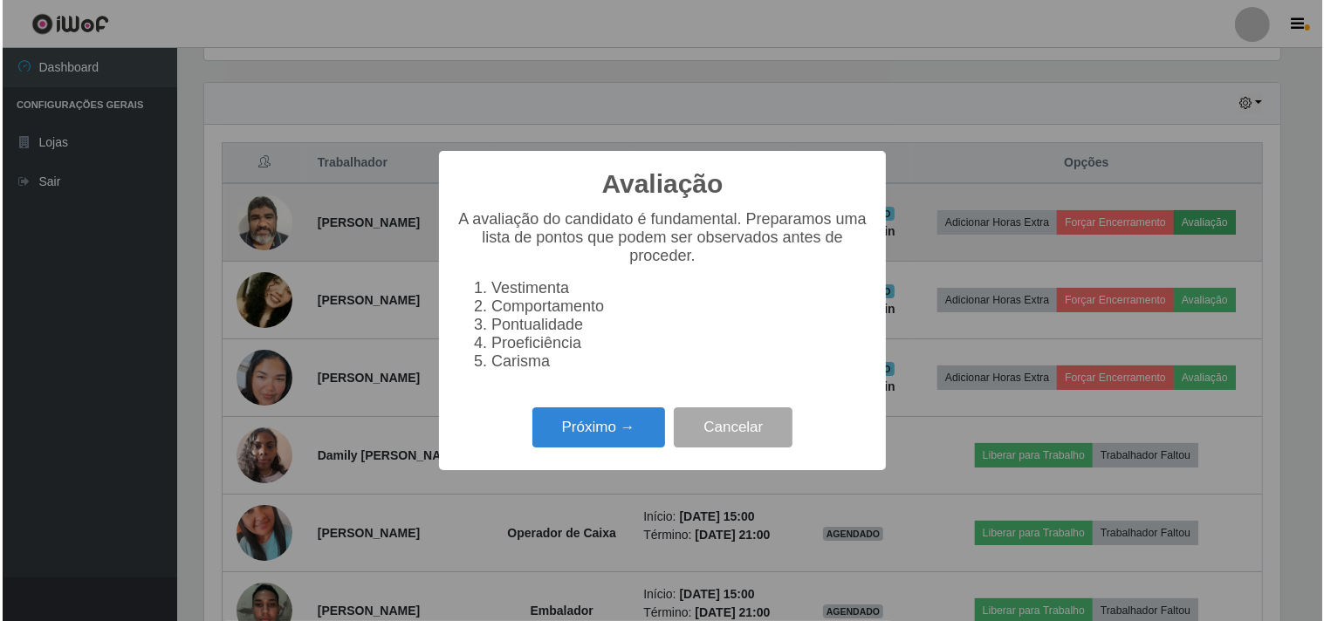
scroll to position [361, 1079]
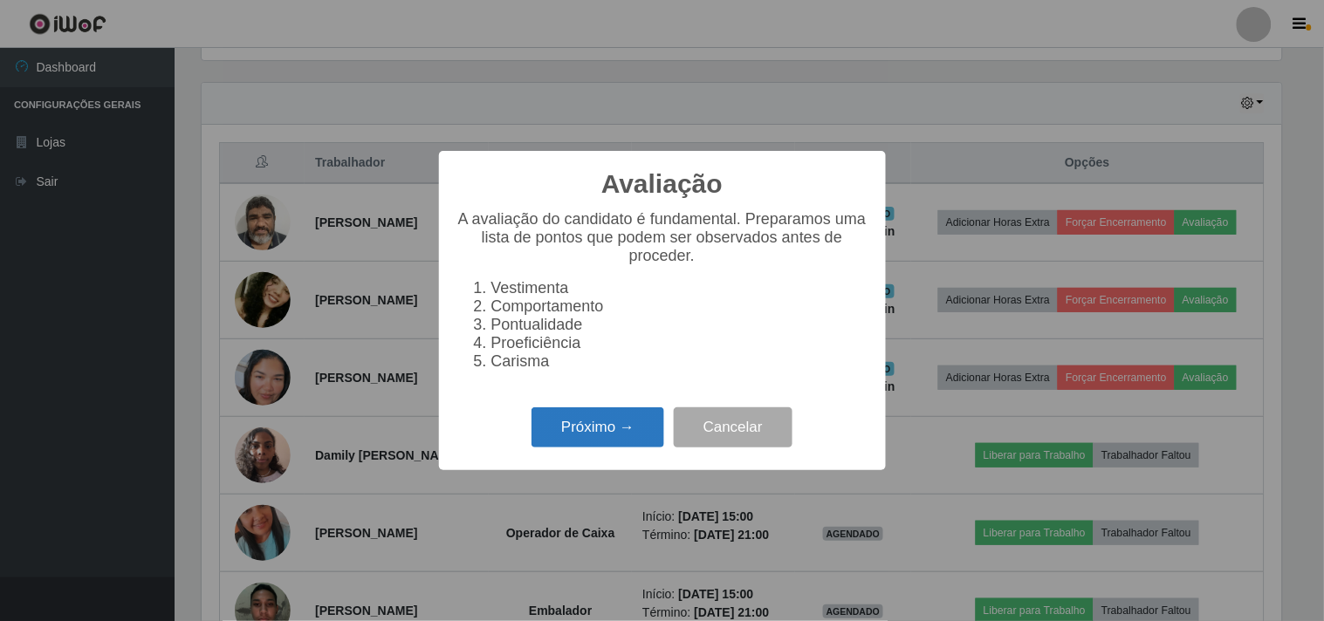
click at [620, 421] on button "Próximo →" at bounding box center [597, 428] width 133 height 41
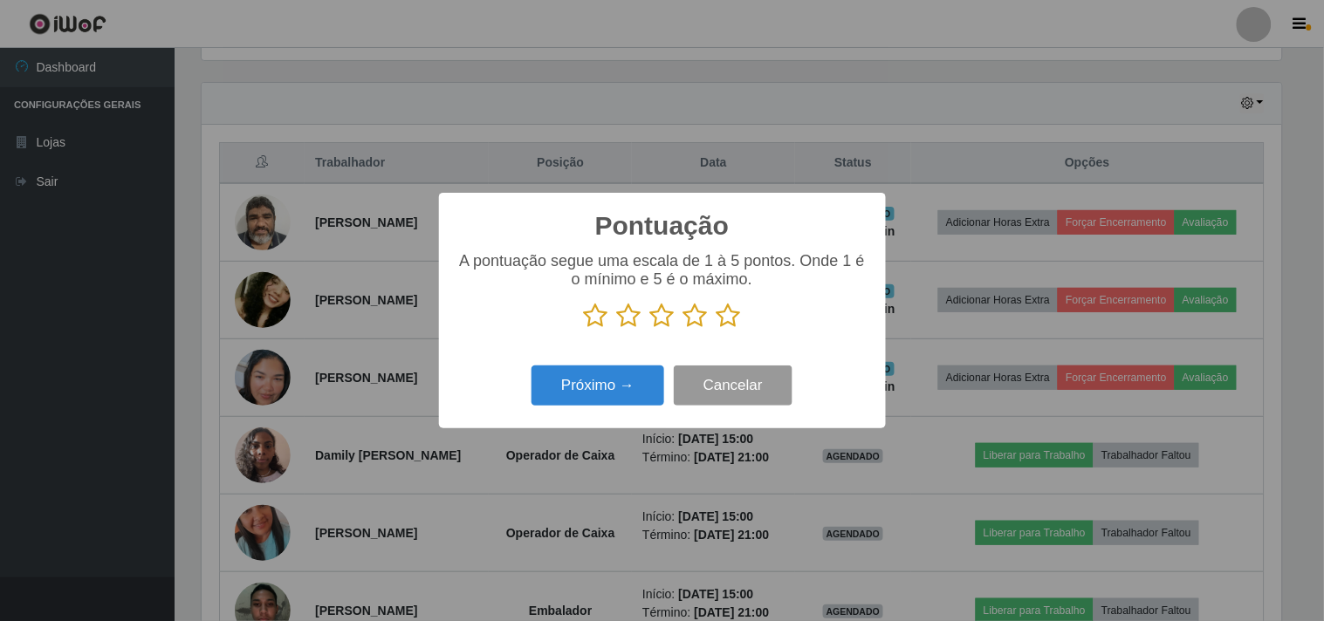
scroll to position [872252, 871533]
drag, startPoint x: 736, startPoint y: 314, endPoint x: 722, endPoint y: 324, distance: 17.7
click at [734, 316] on icon at bounding box center [728, 316] width 24 height 26
click at [716, 329] on input "radio" at bounding box center [716, 329] width 0 height 0
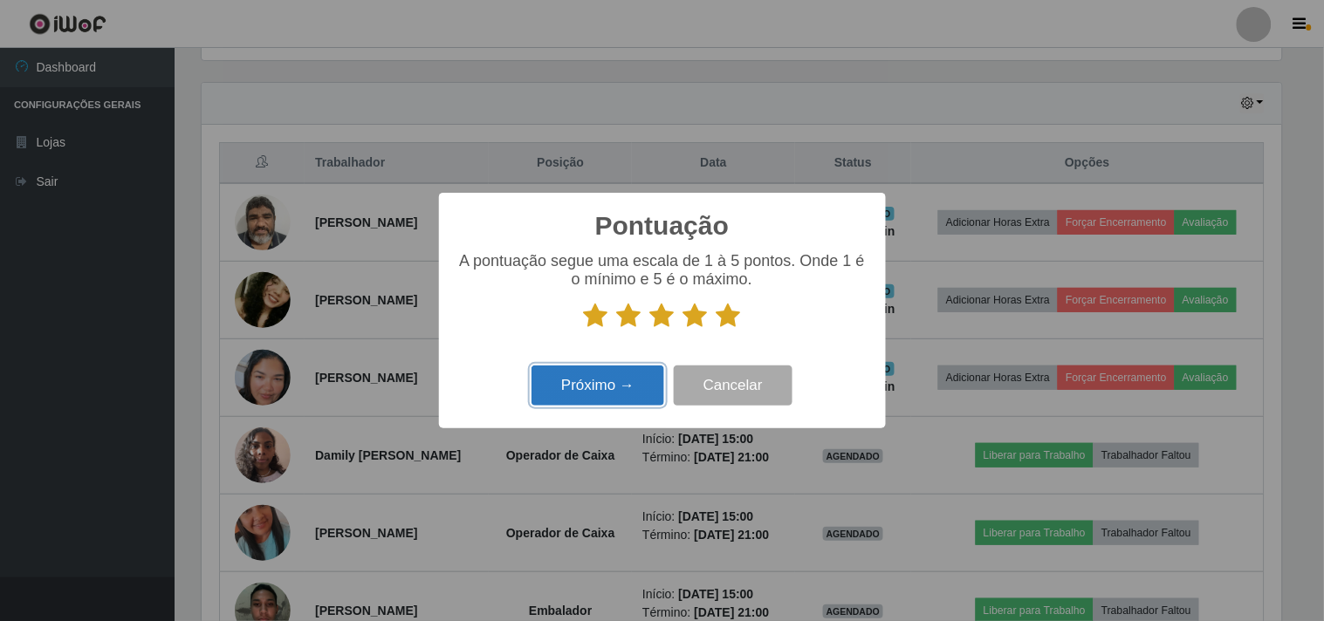
click at [594, 382] on button "Próximo →" at bounding box center [597, 386] width 133 height 41
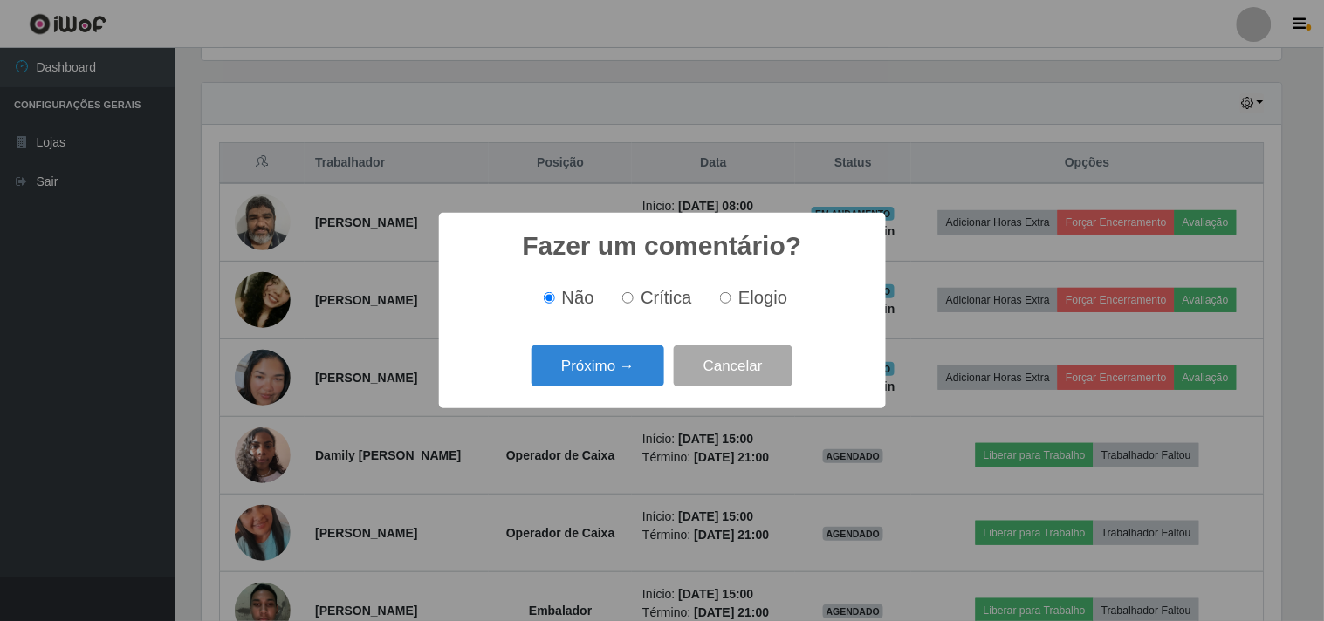
click at [717, 298] on label "Elogio" at bounding box center [750, 298] width 74 height 20
click at [720, 298] on input "Elogio" at bounding box center [725, 297] width 11 height 11
radio input "true"
click at [587, 370] on button "Próximo →" at bounding box center [597, 366] width 133 height 41
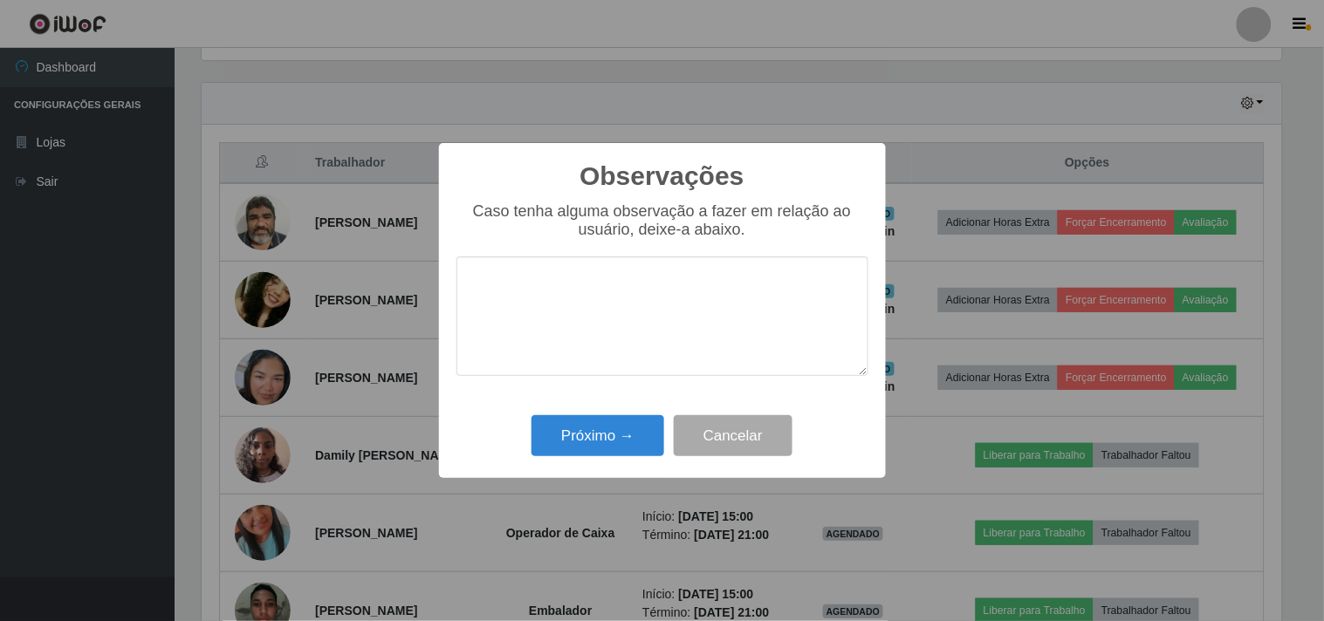
click at [559, 310] on textarea at bounding box center [662, 317] width 412 height 120
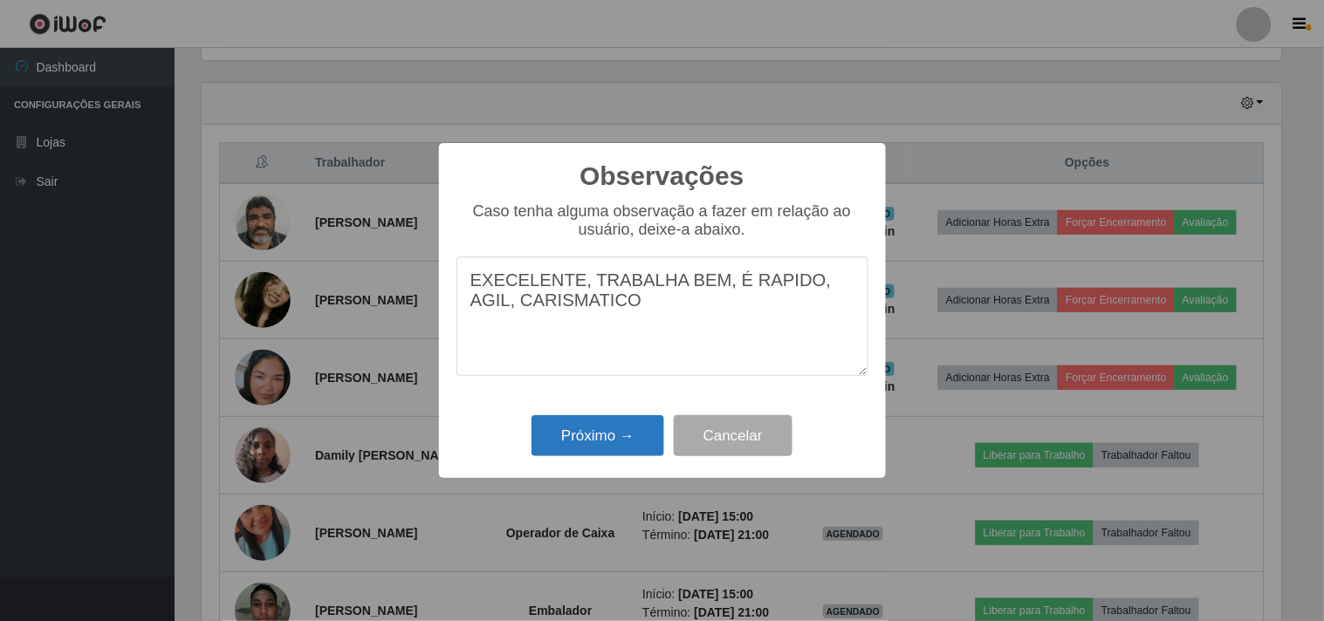
type textarea "EXECELENTE, TRABALHA BEM, É RAPIDO, AGIL, CARISMATICO"
click at [599, 451] on button "Próximo →" at bounding box center [597, 435] width 133 height 41
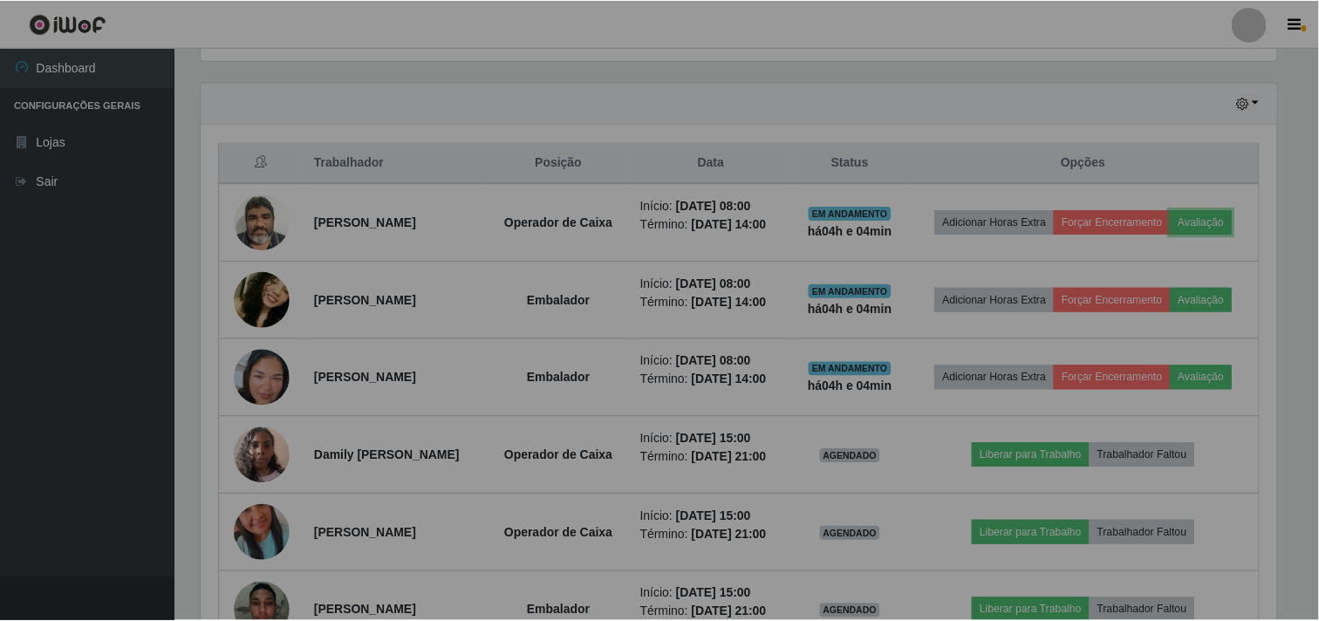
scroll to position [361, 1091]
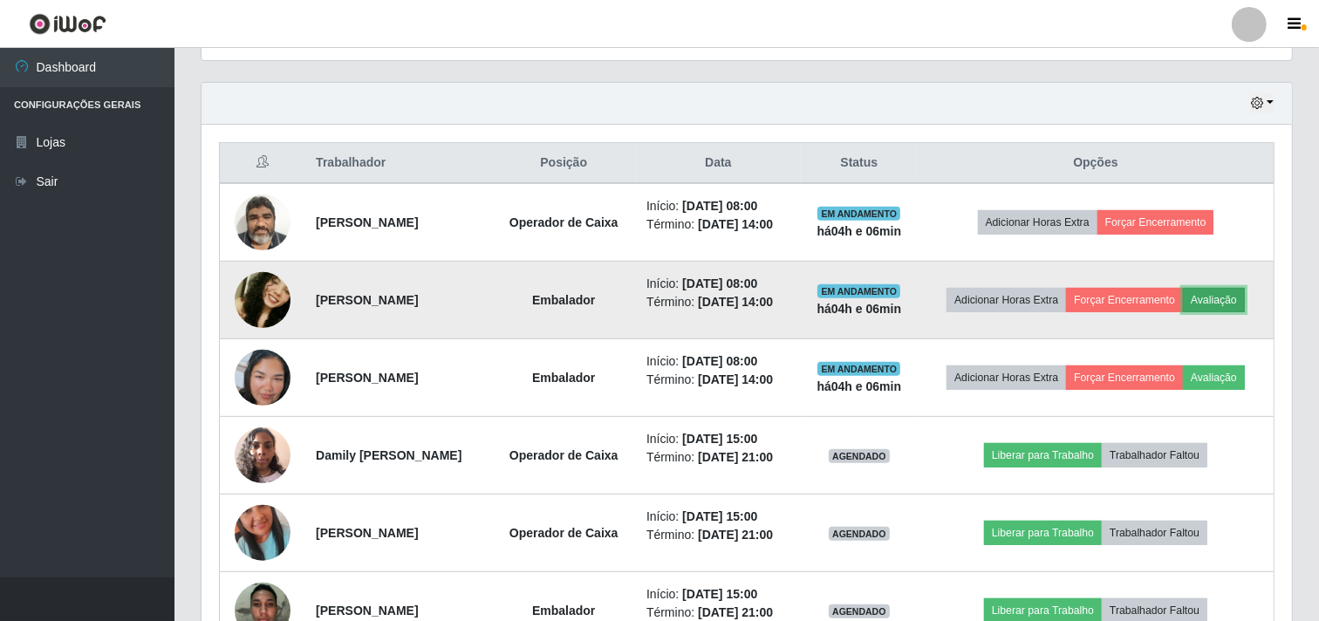
click at [1245, 299] on button "Avaliação" at bounding box center [1214, 300] width 62 height 24
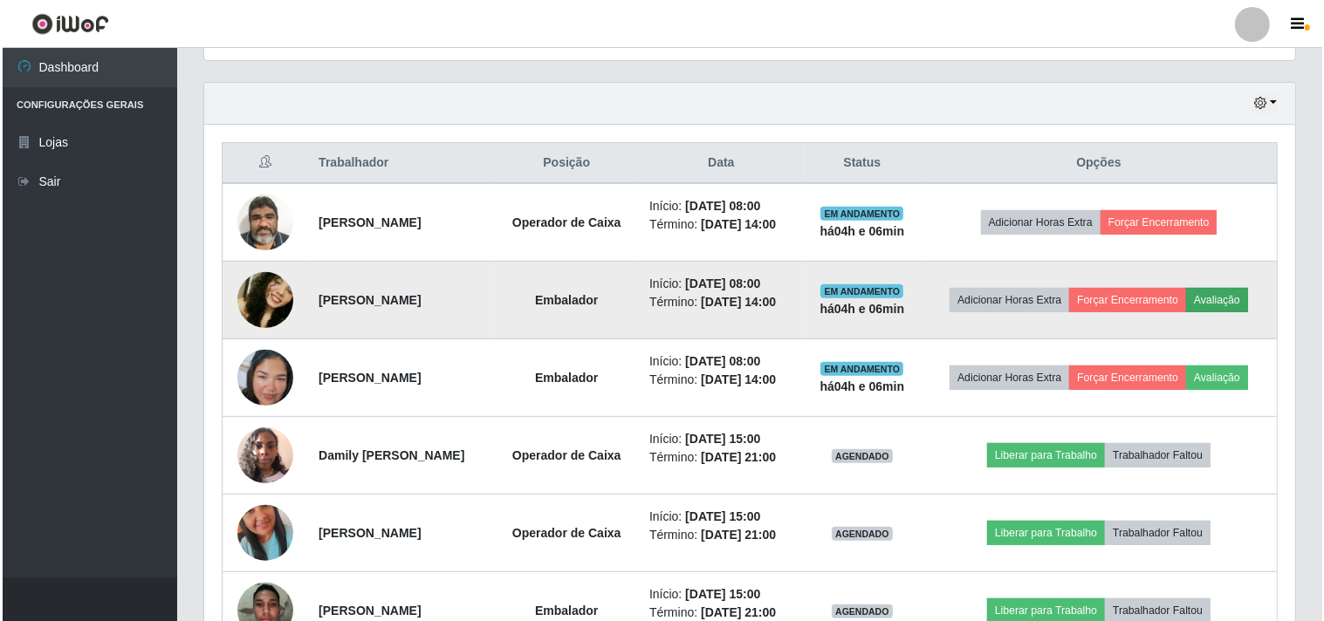
scroll to position [361, 1079]
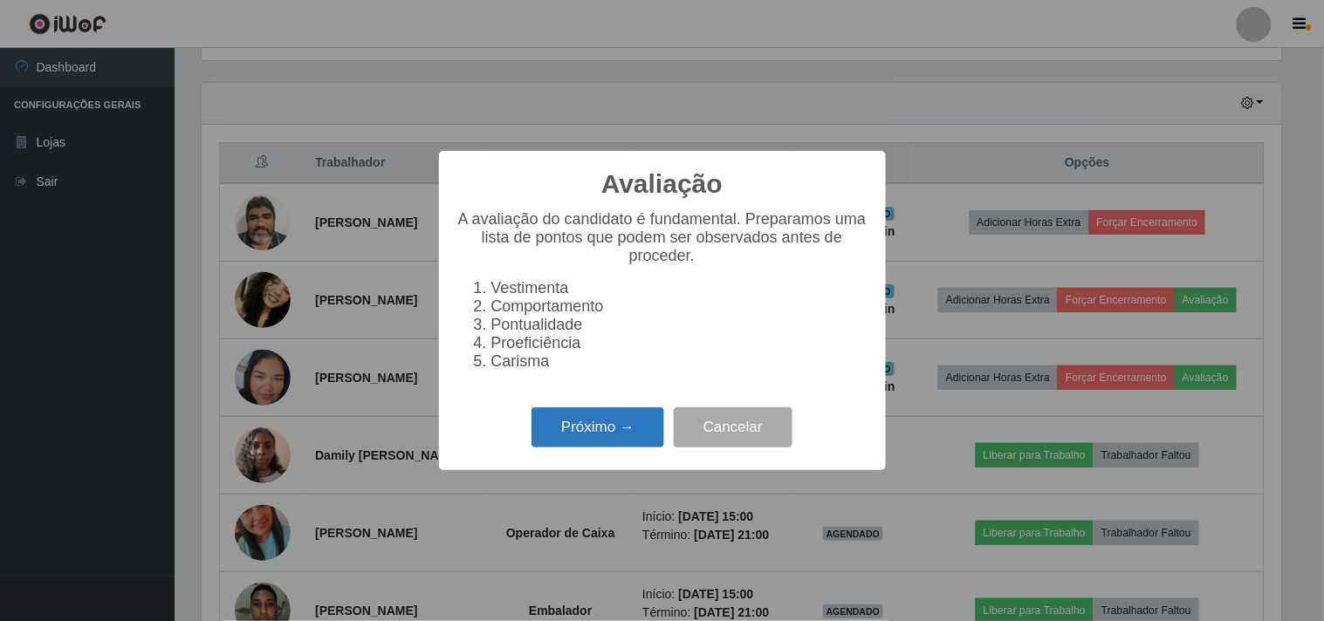
click at [607, 430] on button "Próximo →" at bounding box center [597, 428] width 133 height 41
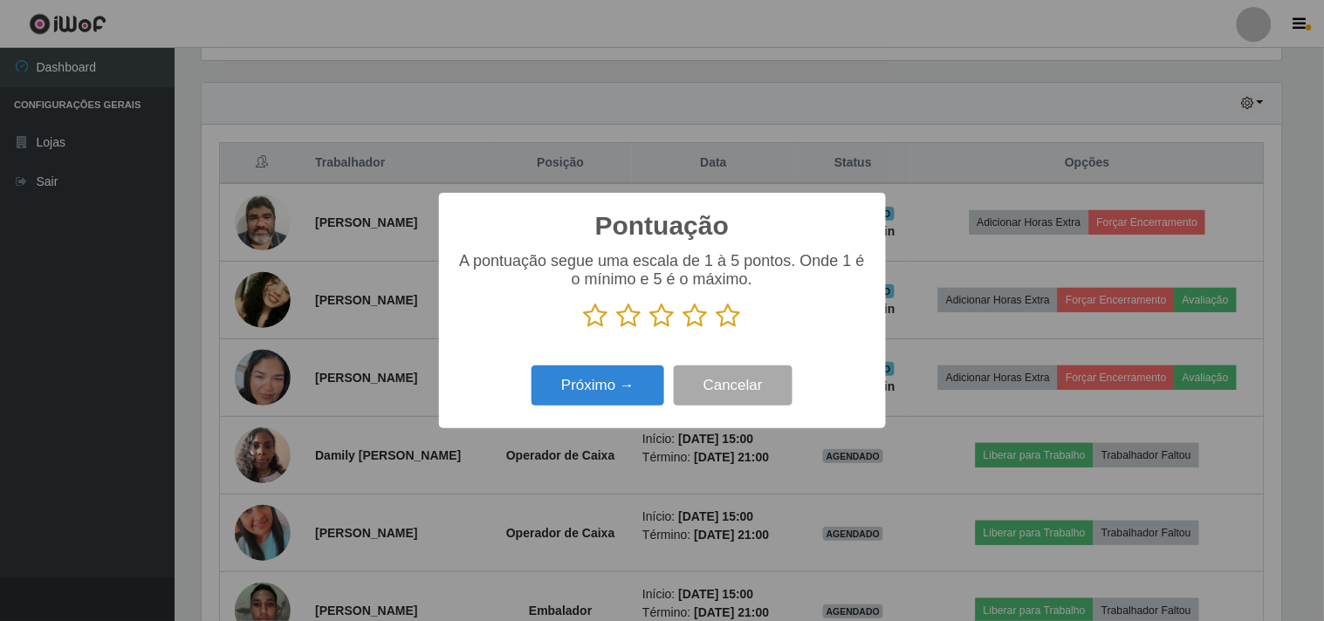
scroll to position [872252, 871533]
click at [730, 312] on icon at bounding box center [728, 316] width 24 height 26
click at [716, 329] on input "radio" at bounding box center [716, 329] width 0 height 0
click at [591, 385] on button "Próximo →" at bounding box center [597, 386] width 133 height 41
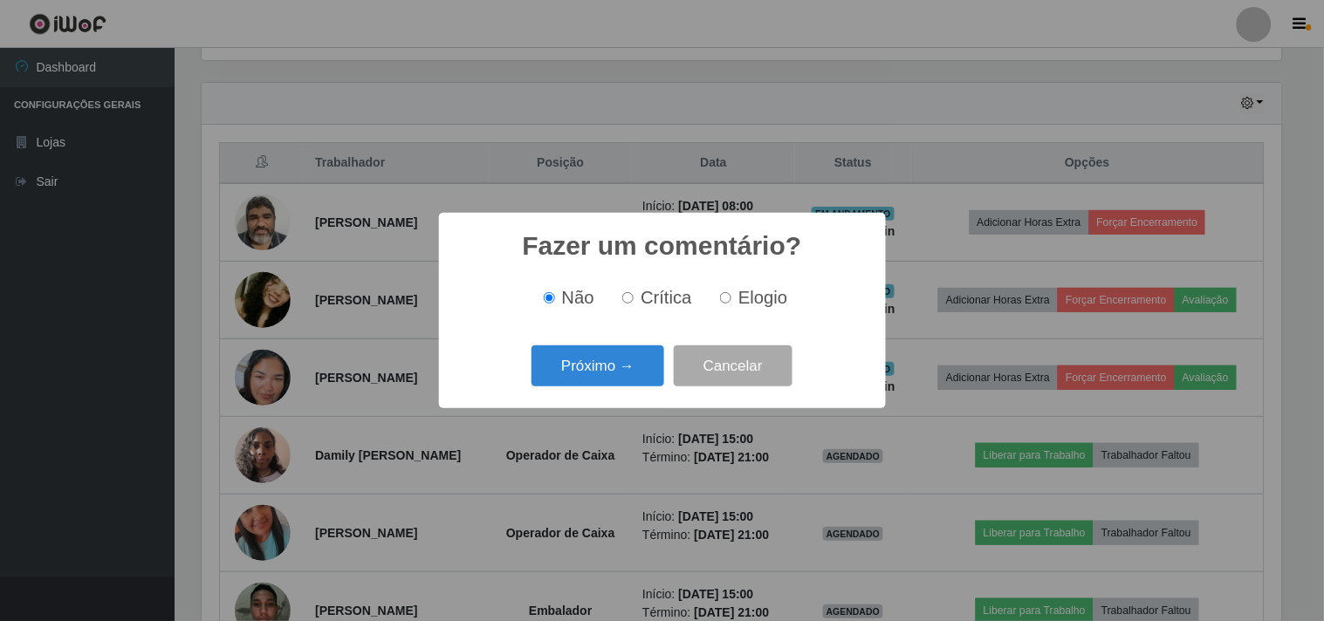
click at [729, 302] on input "Elogio" at bounding box center [725, 297] width 11 height 11
radio input "true"
click at [595, 390] on div "Próximo → Cancelar" at bounding box center [662, 366] width 412 height 50
click at [595, 352] on button "Próximo →" at bounding box center [597, 366] width 133 height 41
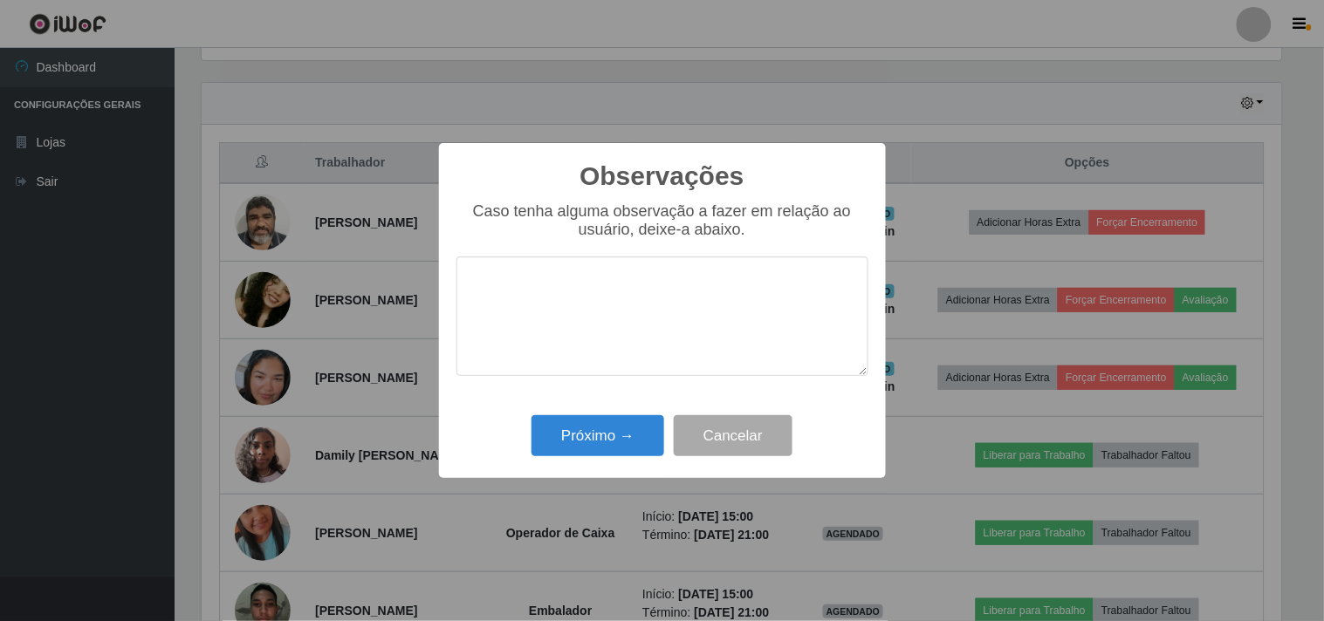
drag, startPoint x: 602, startPoint y: 308, endPoint x: 594, endPoint y: 317, distance: 11.7
click at [594, 317] on textarea at bounding box center [662, 317] width 412 height 120
type textarea "RAPIDA E AGIL"
click at [621, 432] on button "Próximo →" at bounding box center [597, 435] width 133 height 41
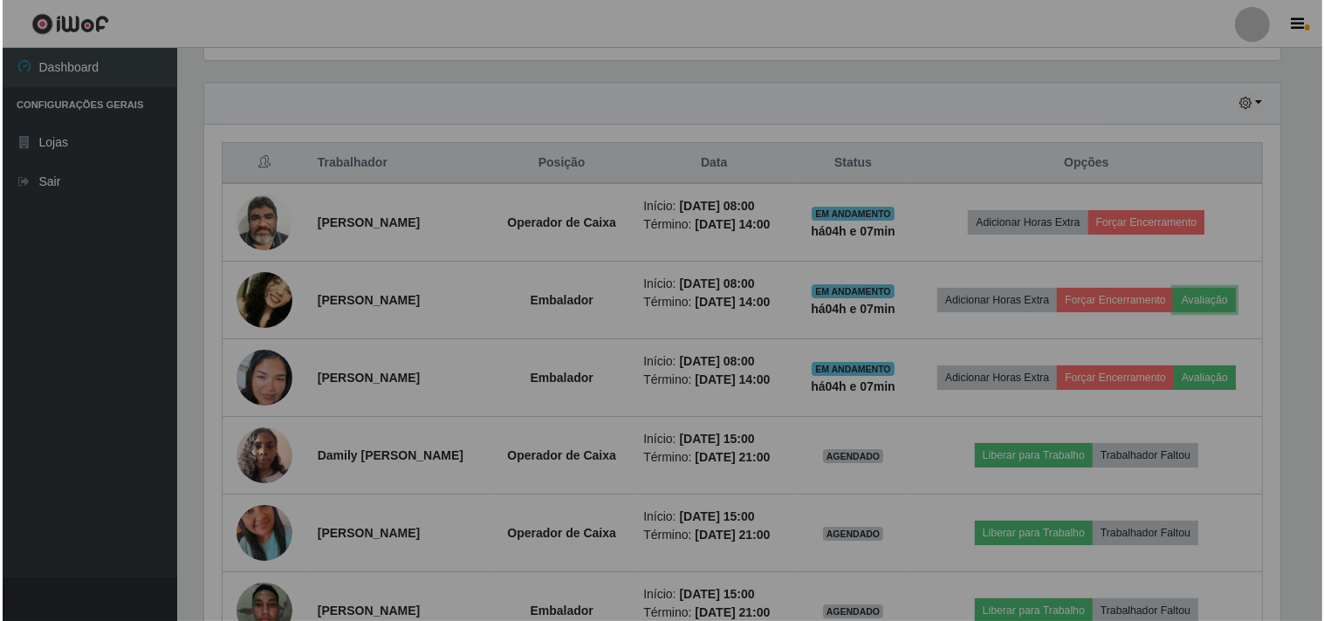
scroll to position [361, 1091]
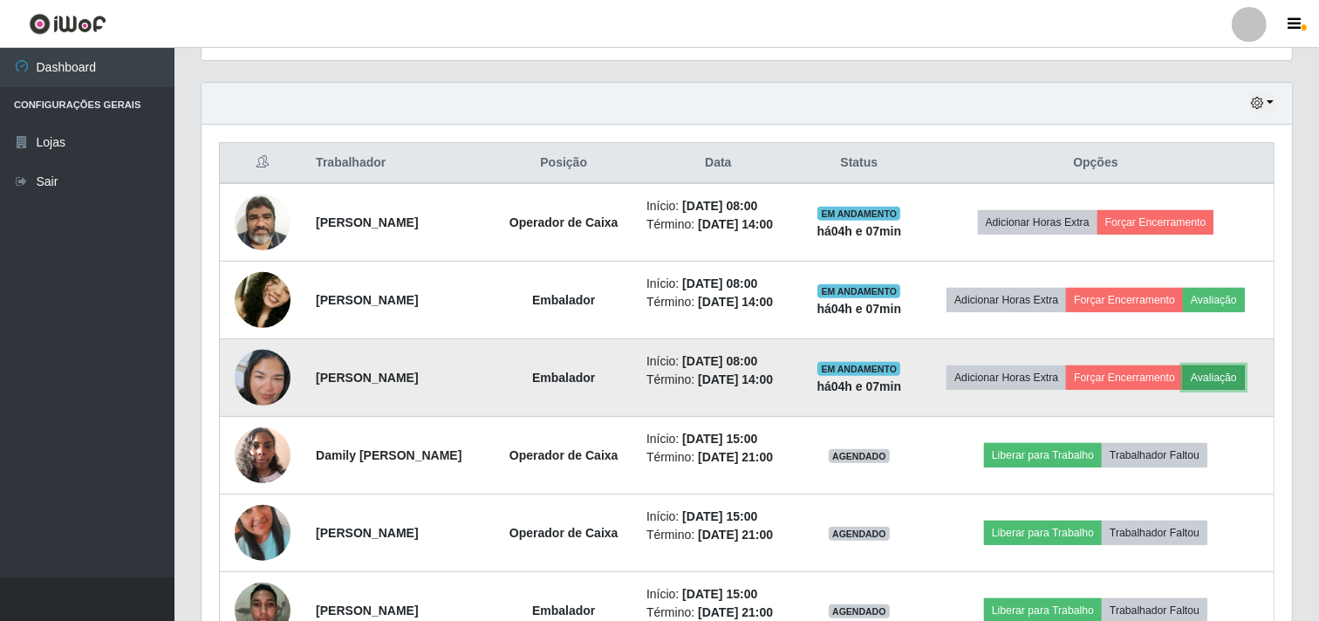
click at [1243, 377] on button "Avaliação" at bounding box center [1214, 378] width 62 height 24
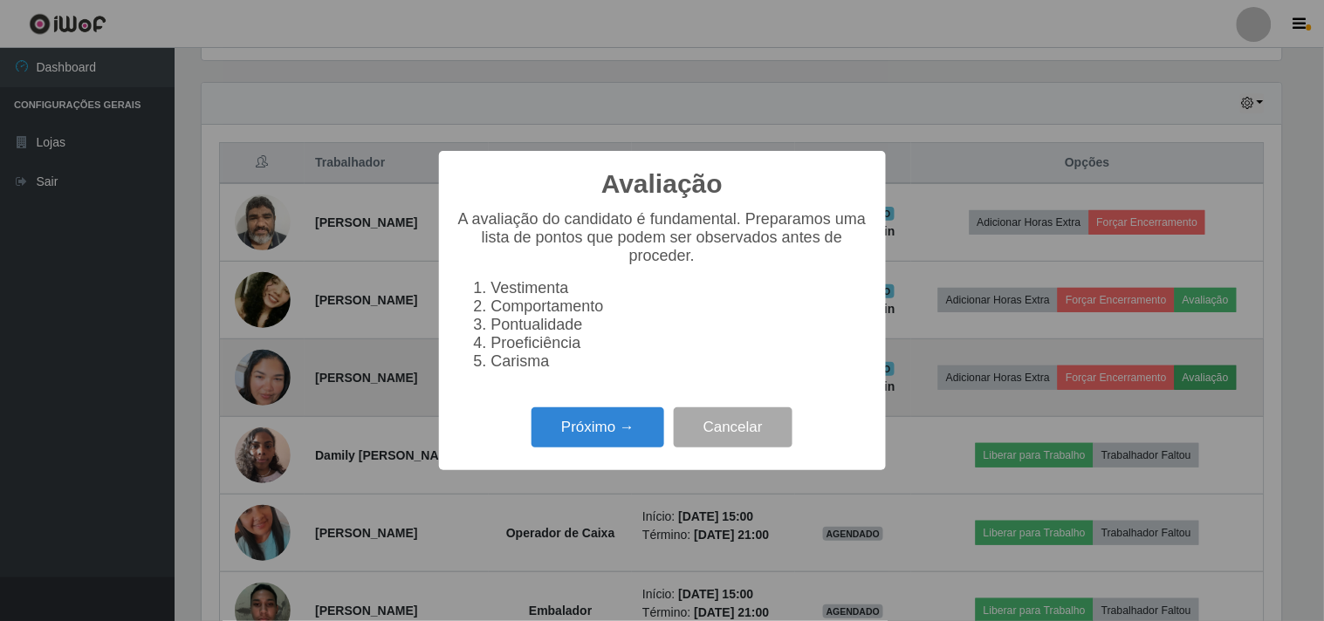
scroll to position [361, 1079]
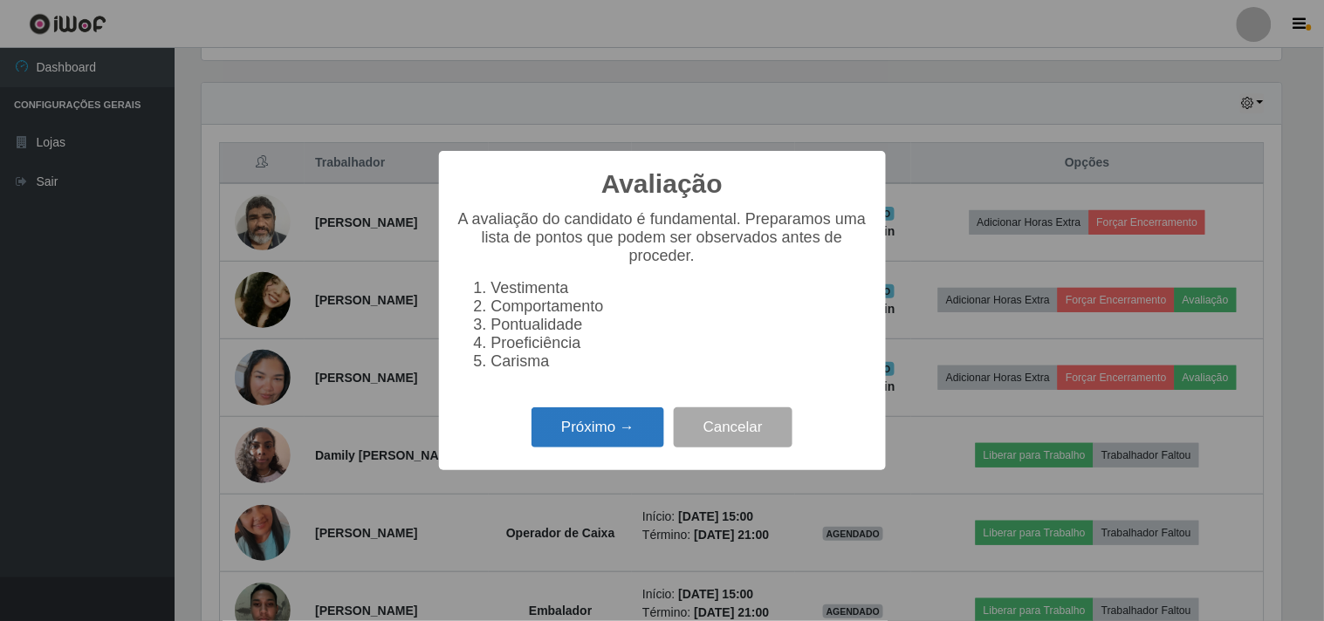
click at [590, 422] on button "Próximo →" at bounding box center [597, 428] width 133 height 41
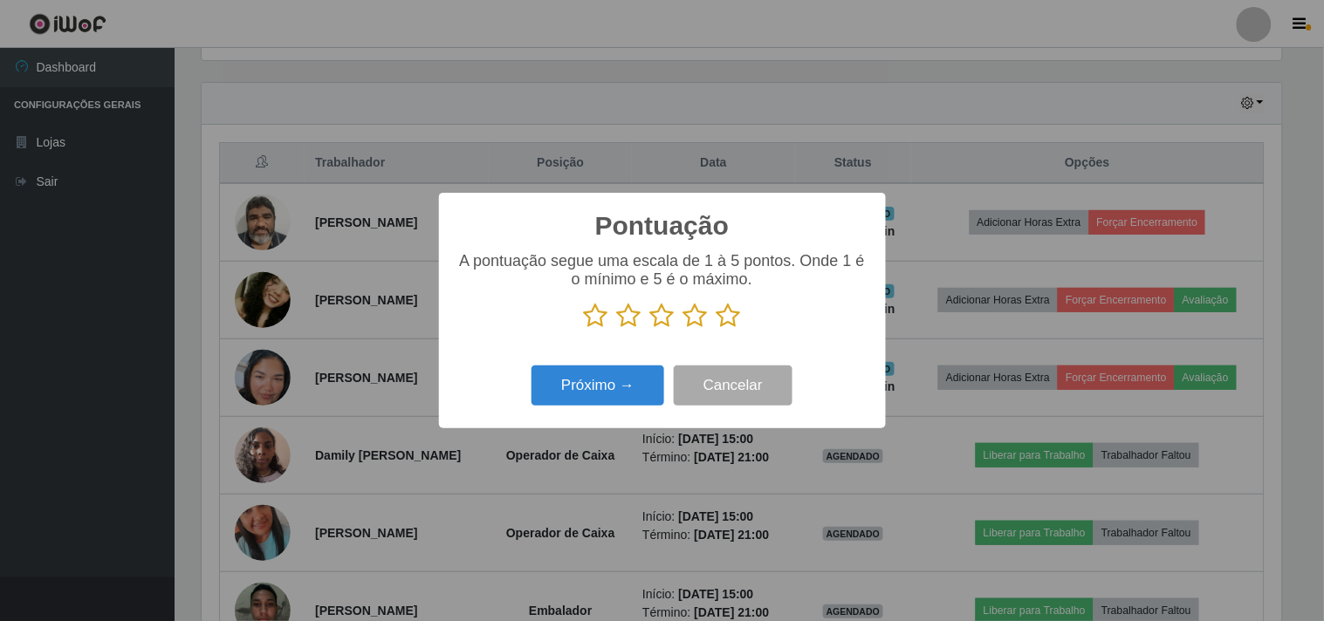
click at [717, 312] on icon at bounding box center [728, 316] width 24 height 26
click at [716, 329] on input "radio" at bounding box center [716, 329] width 0 height 0
click at [589, 381] on button "Próximo →" at bounding box center [597, 386] width 133 height 41
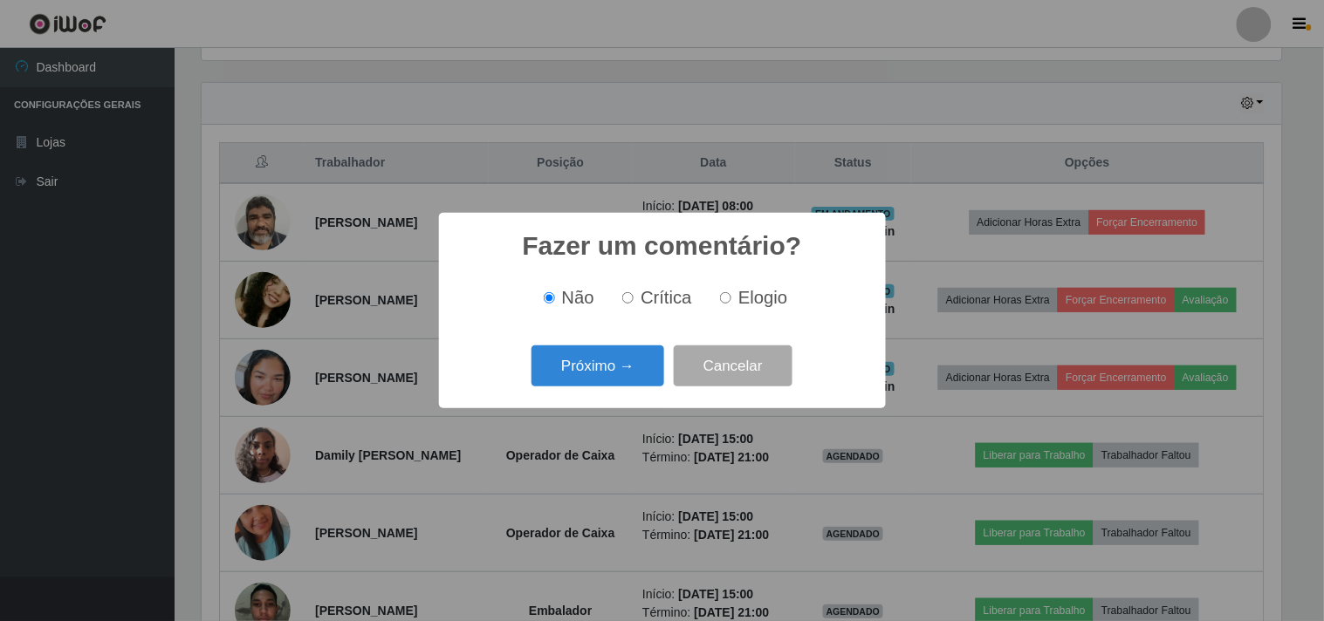
click at [727, 300] on input "Elogio" at bounding box center [725, 297] width 11 height 11
radio input "true"
click at [574, 365] on button "Próximo →" at bounding box center [597, 366] width 133 height 41
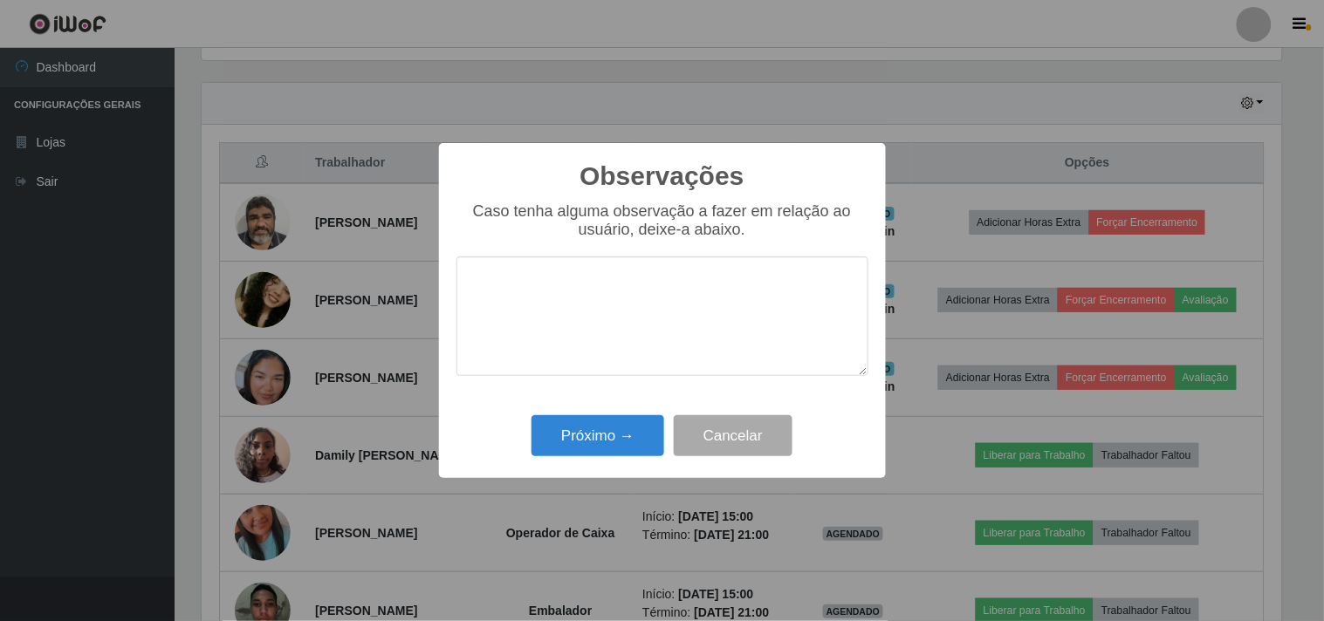
click at [597, 327] on textarea at bounding box center [662, 317] width 412 height 120
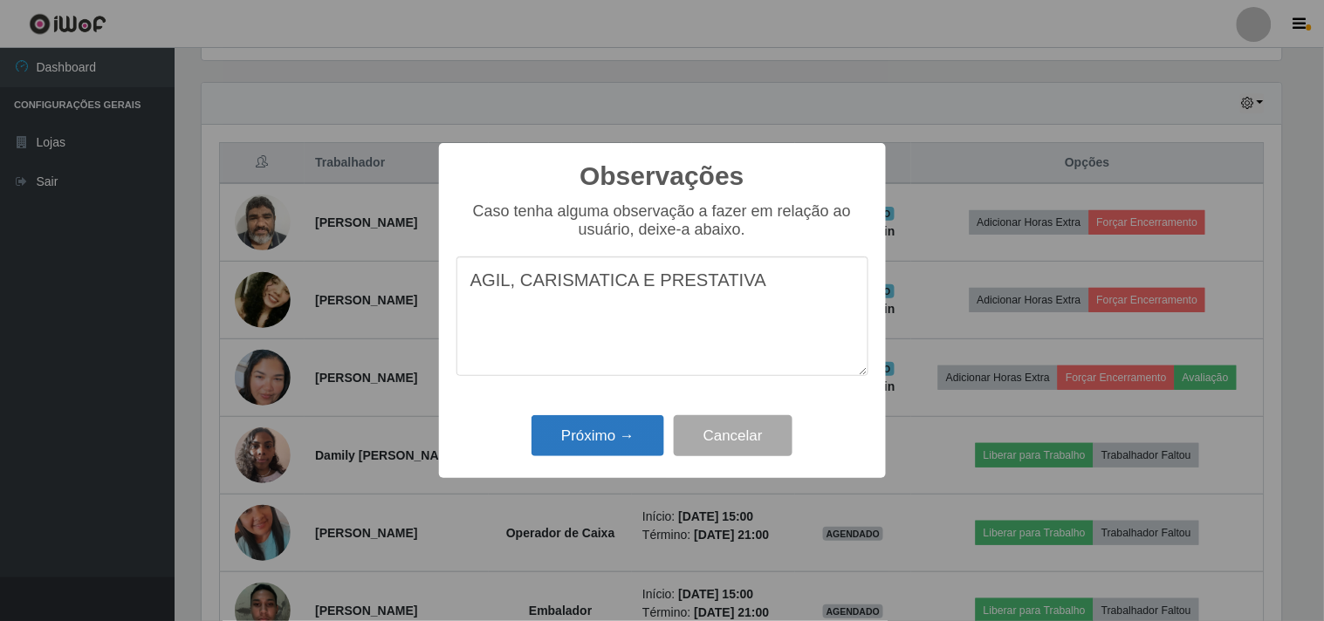
type textarea "AGIL, CARISMATICA E PRESTATIVA"
click at [630, 454] on button "Próximo →" at bounding box center [597, 435] width 133 height 41
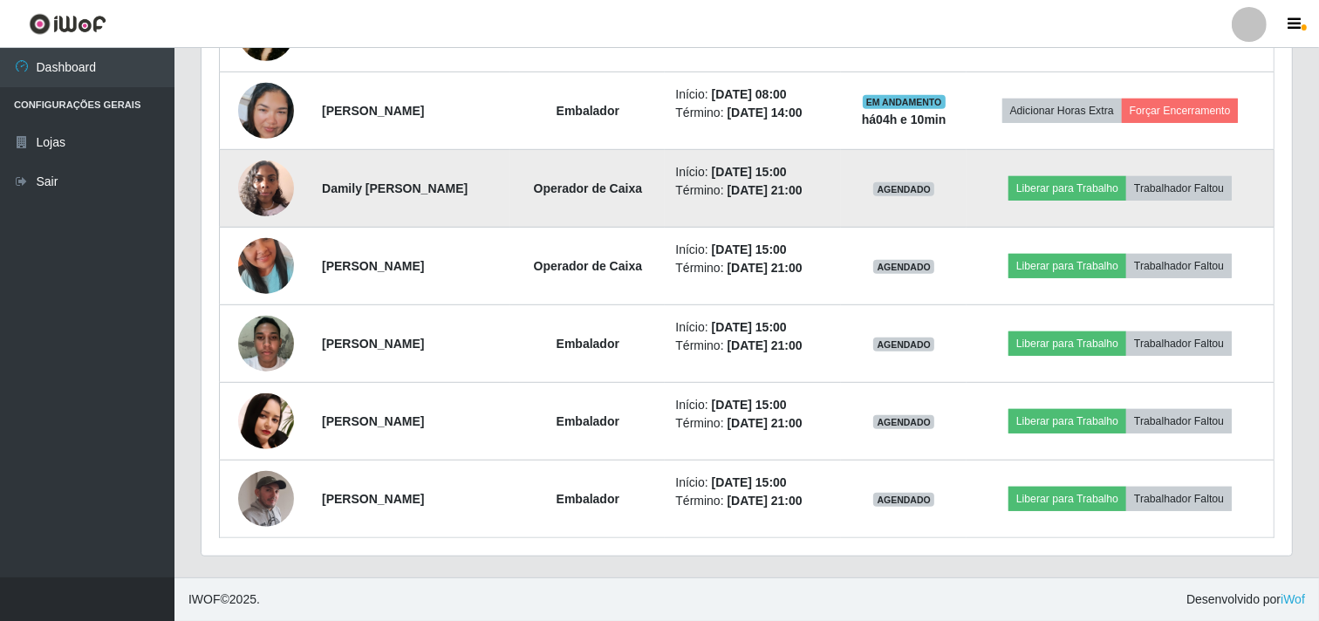
scroll to position [849, 0]
